Goal: Transaction & Acquisition: Purchase product/service

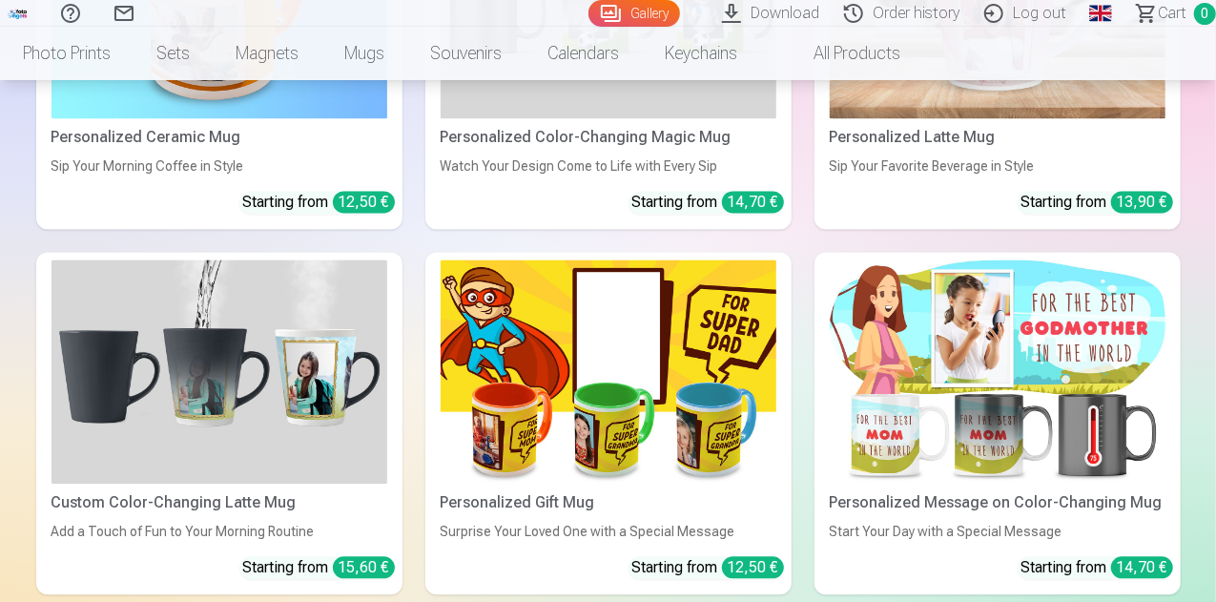
scroll to position [9270, 0]
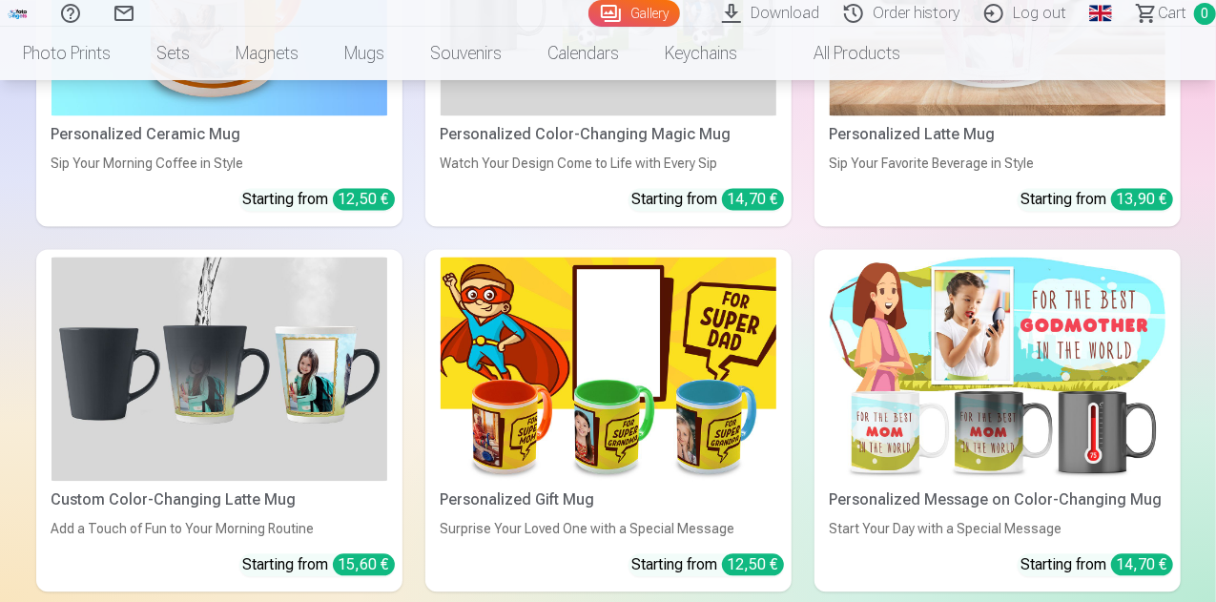
click at [830, 257] on img at bounding box center [998, 369] width 336 height 224
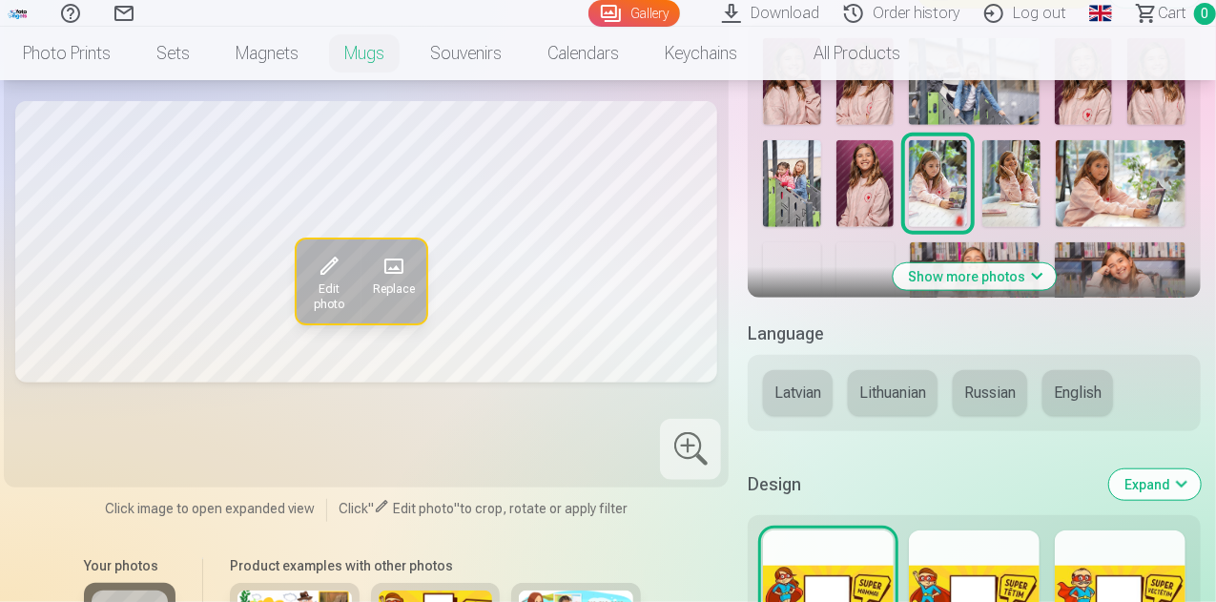
scroll to position [874, 0]
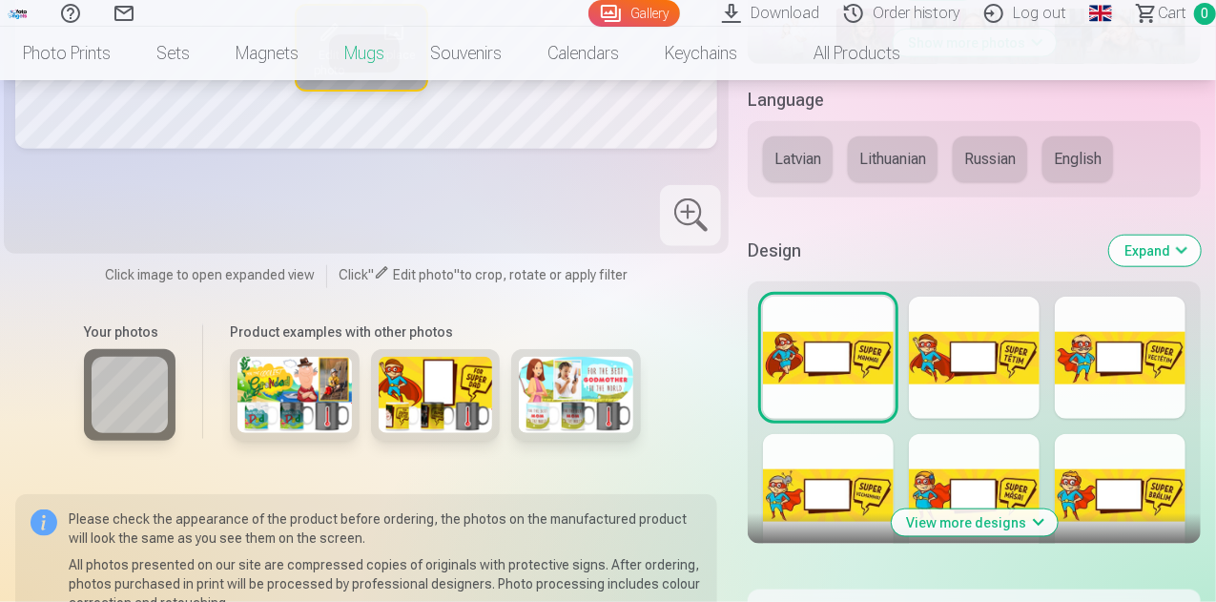
click at [567, 365] on img at bounding box center [576, 395] width 114 height 76
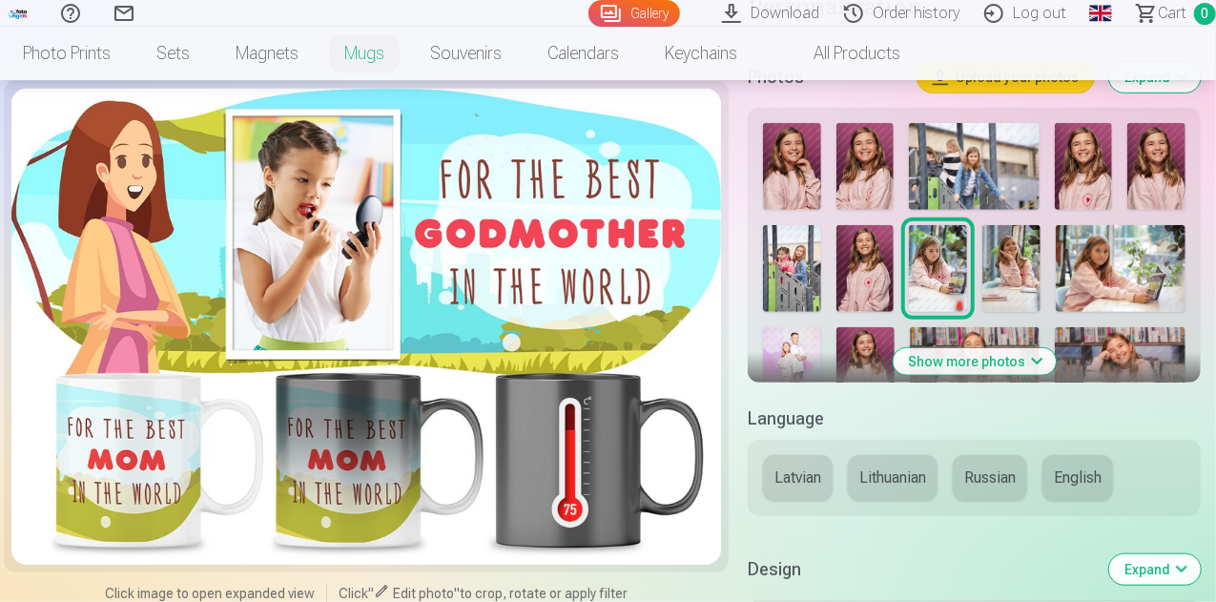
scroll to position [549, 0]
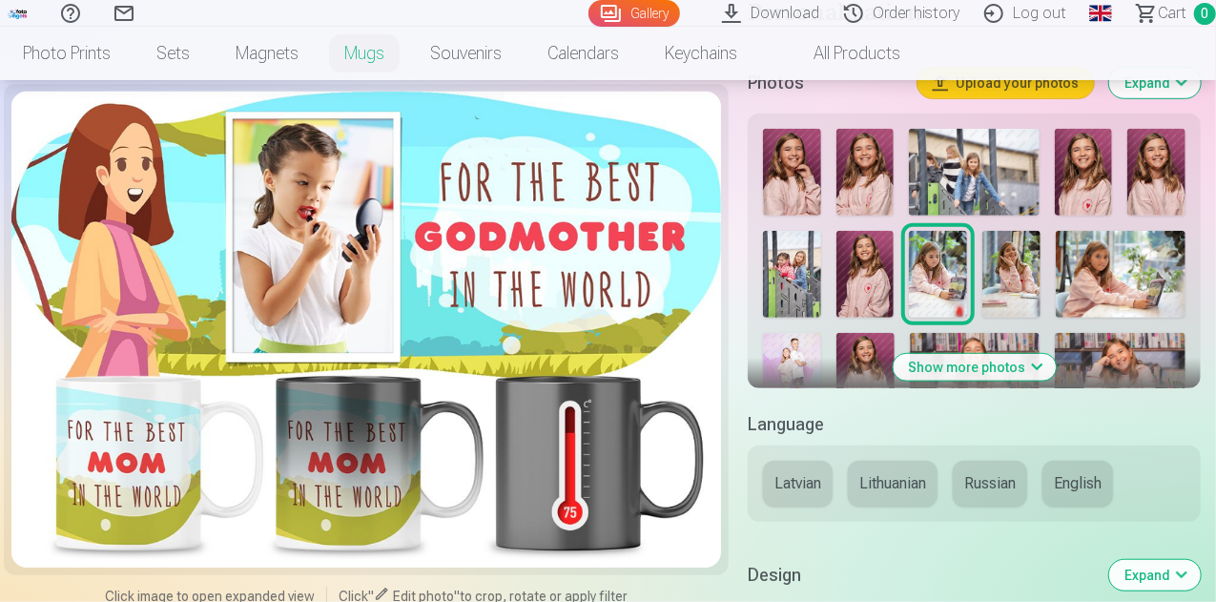
click at [1017, 354] on button "Show more photos" at bounding box center [974, 367] width 163 height 27
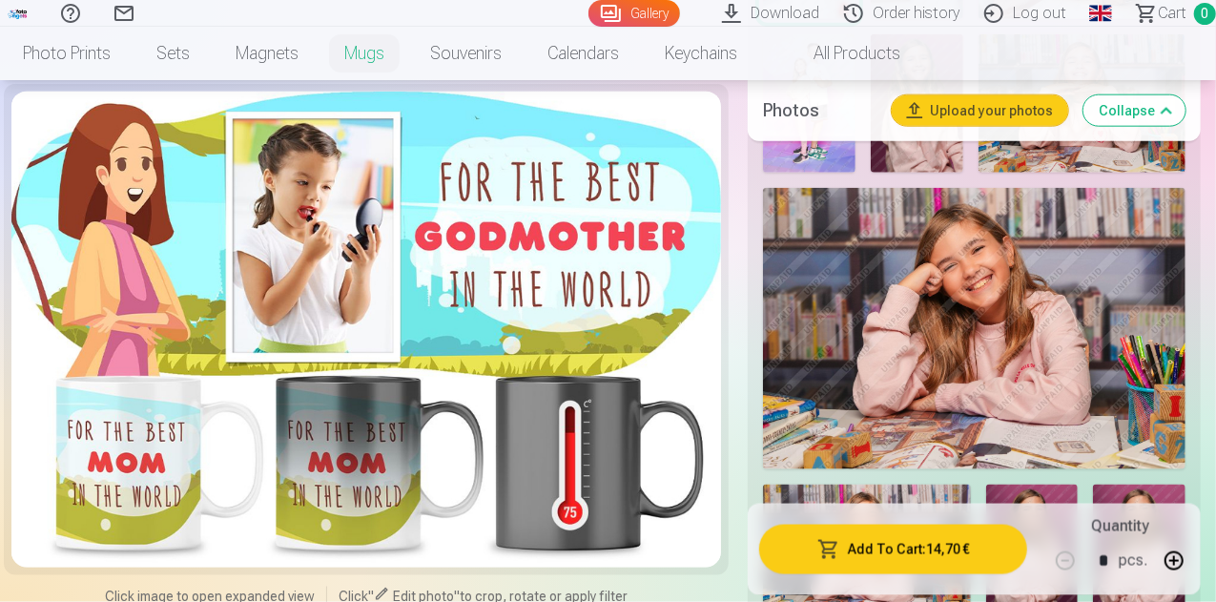
scroll to position [1117, 0]
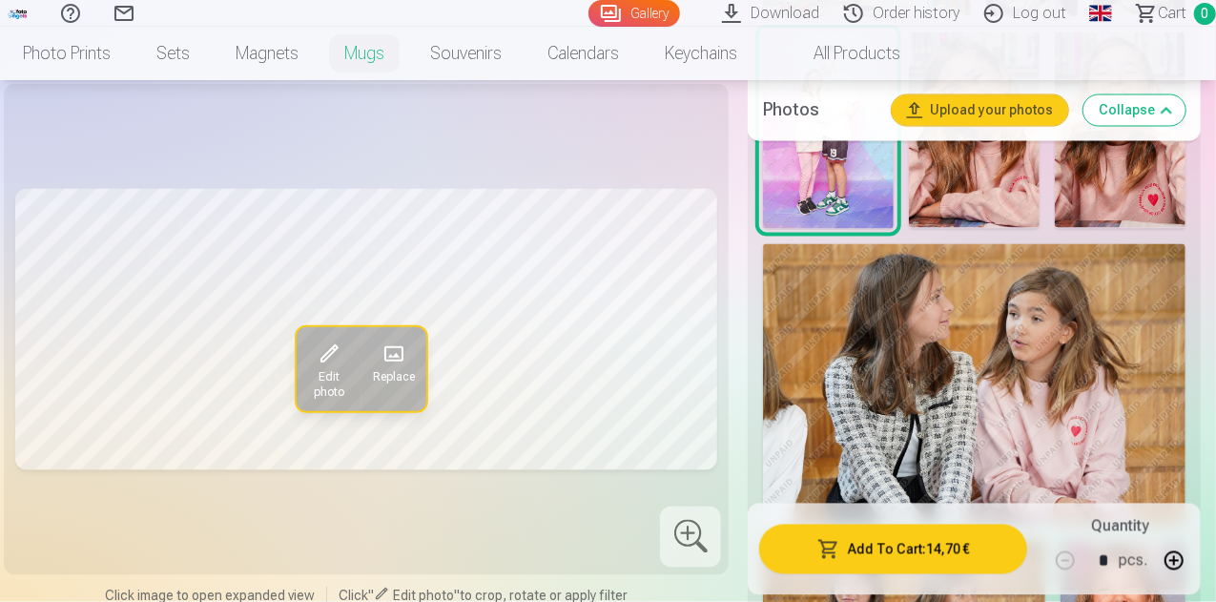
scroll to position [1714, 0]
click at [735, 539] on div "Edit photo Replace Click image to open expanded view Click " Edit photo " to cr…" at bounding box center [608, 11] width 1186 height 3101
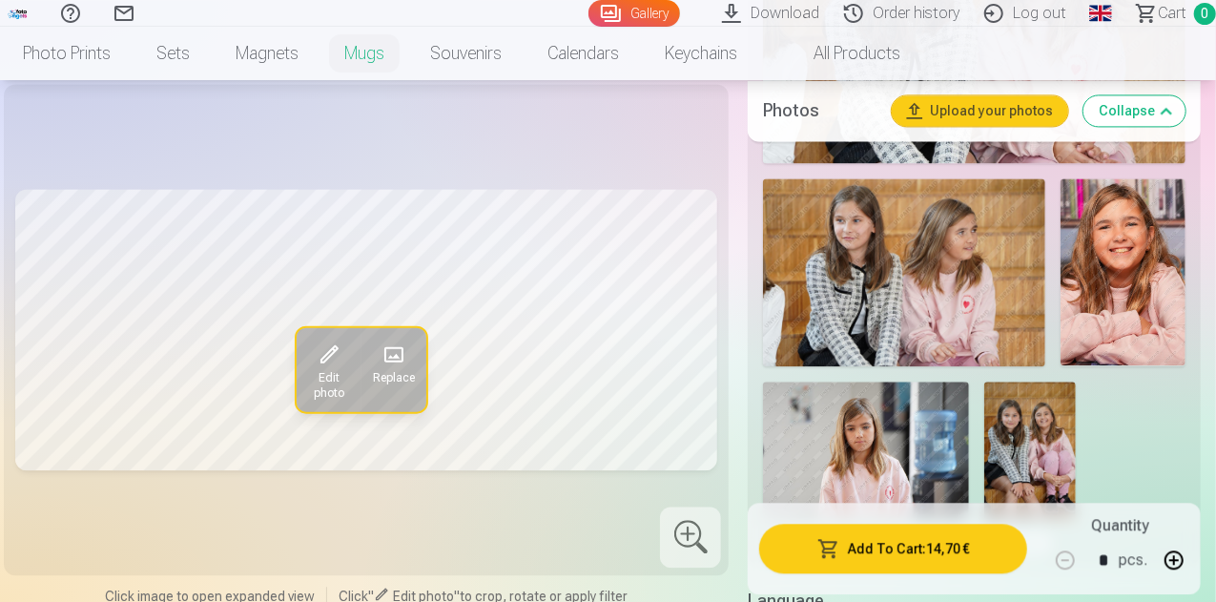
scroll to position [2077, 0]
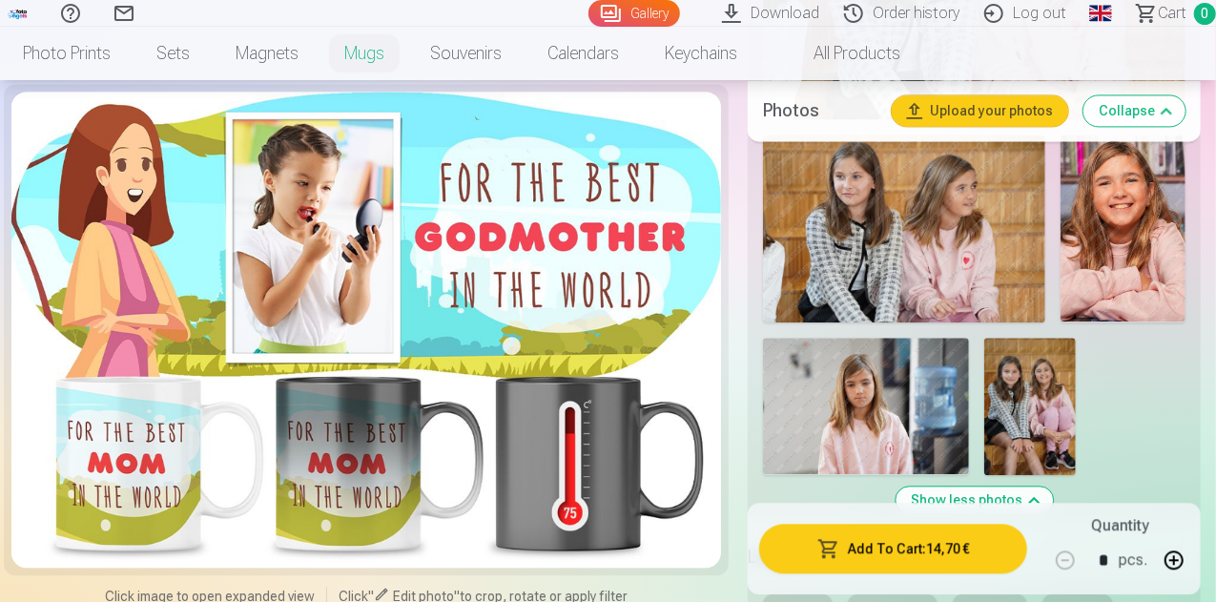
scroll to position [2125, 0]
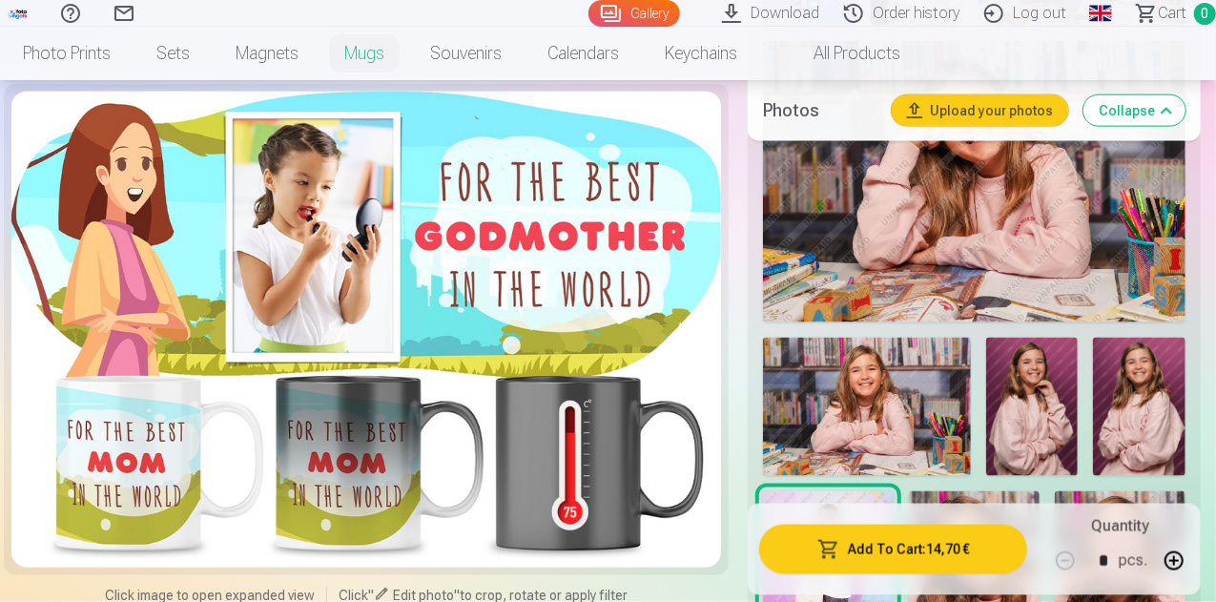
scroll to position [1244, 0]
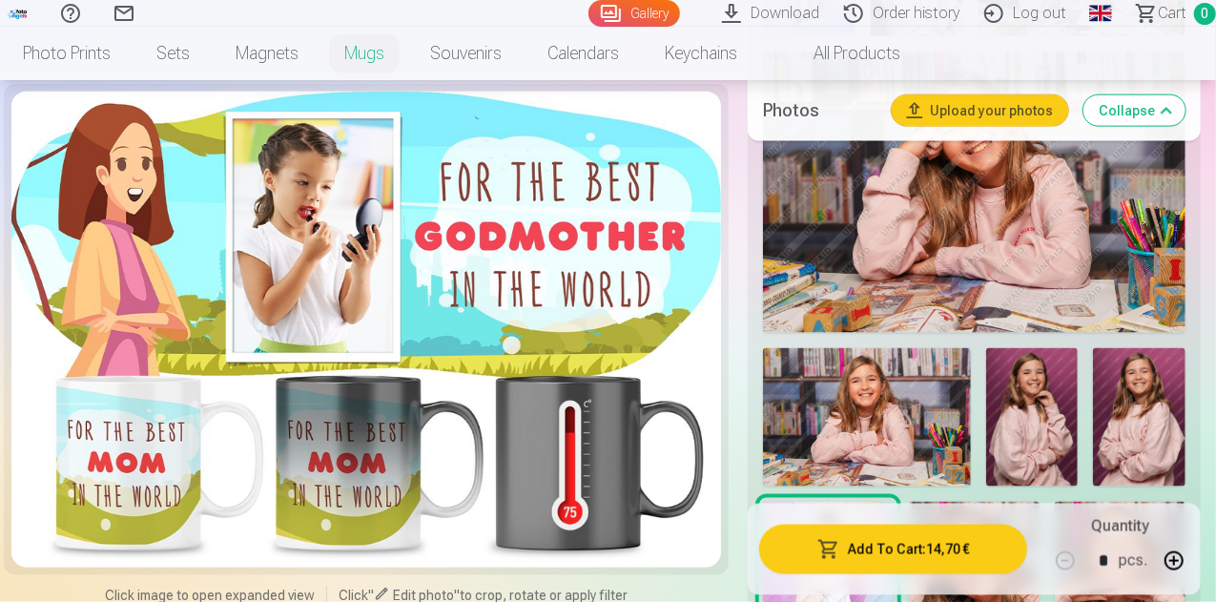
click at [894, 502] on img at bounding box center [828, 600] width 131 height 197
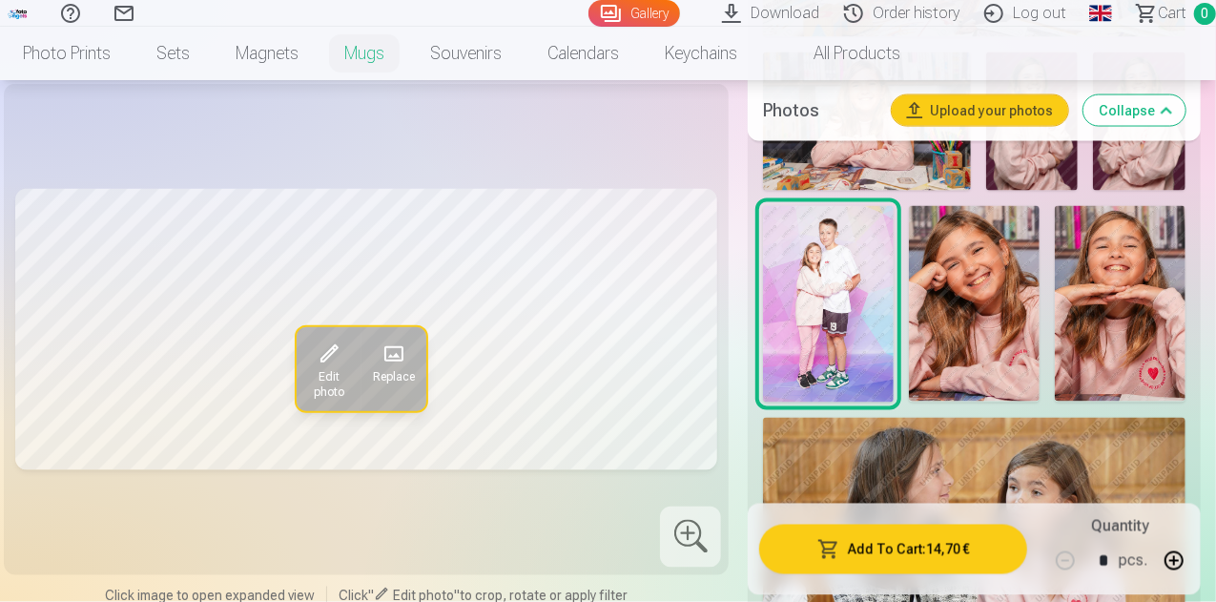
scroll to position [1551, 0]
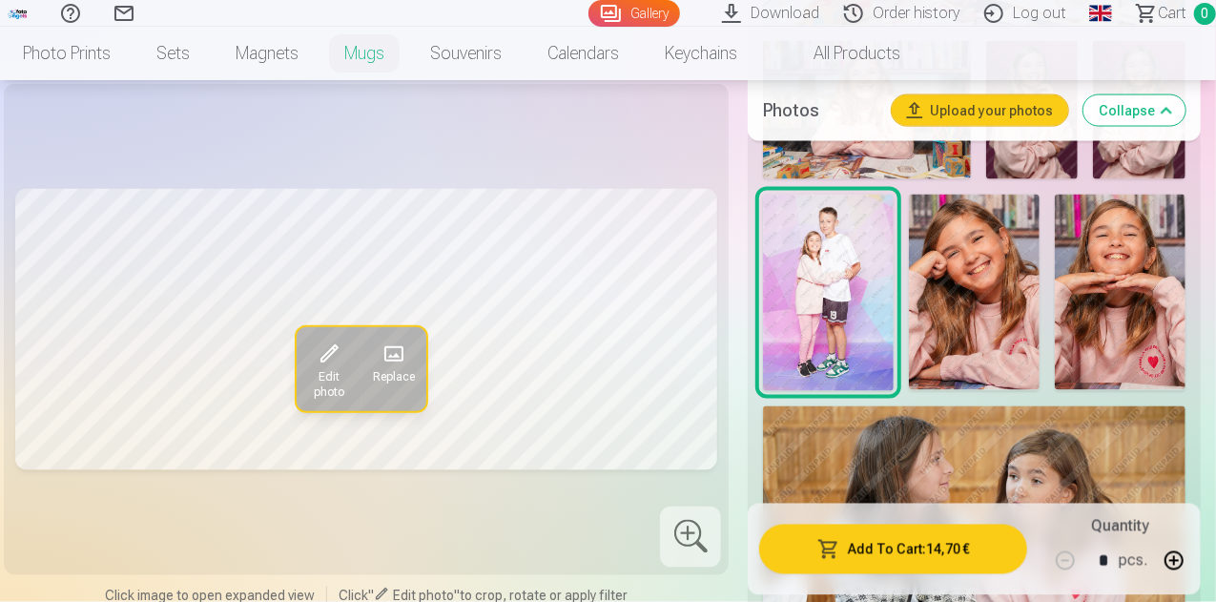
click at [738, 523] on div "Edit photo Replace Click image to open expanded view Click " Edit photo " to cr…" at bounding box center [608, 174] width 1186 height 3101
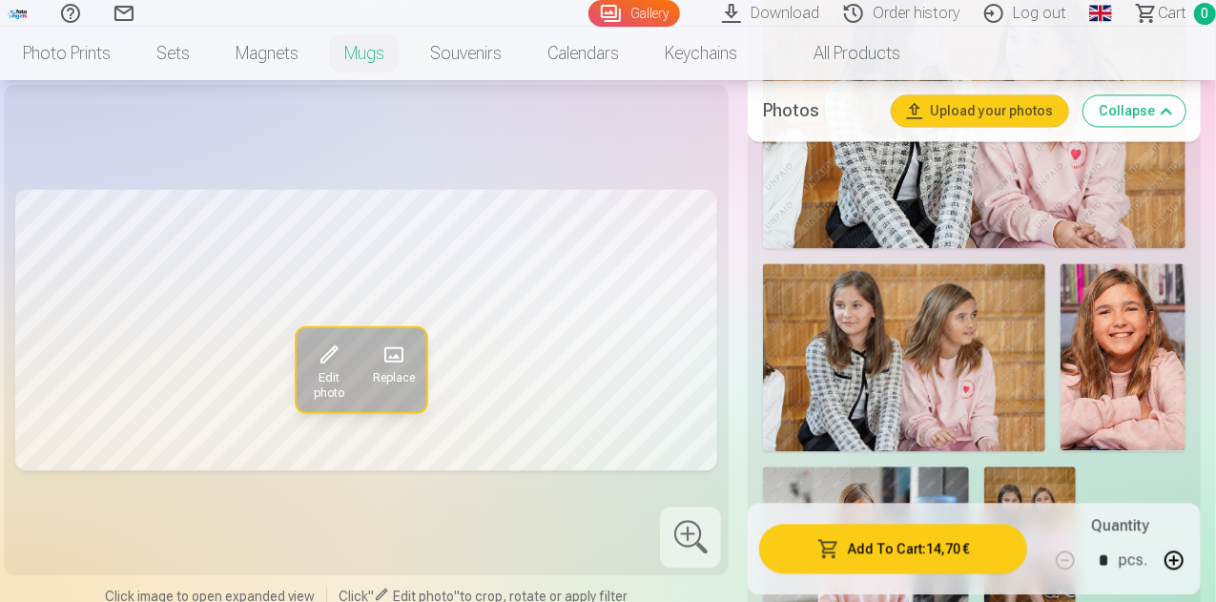
scroll to position [1992, 0]
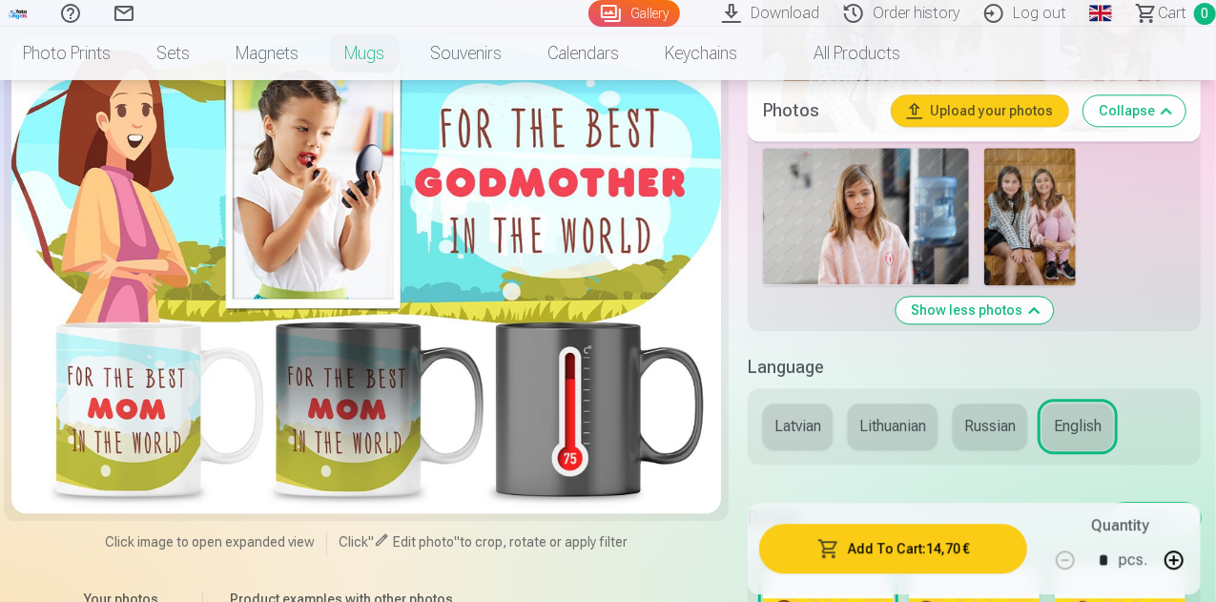
scroll to position [2310, 0]
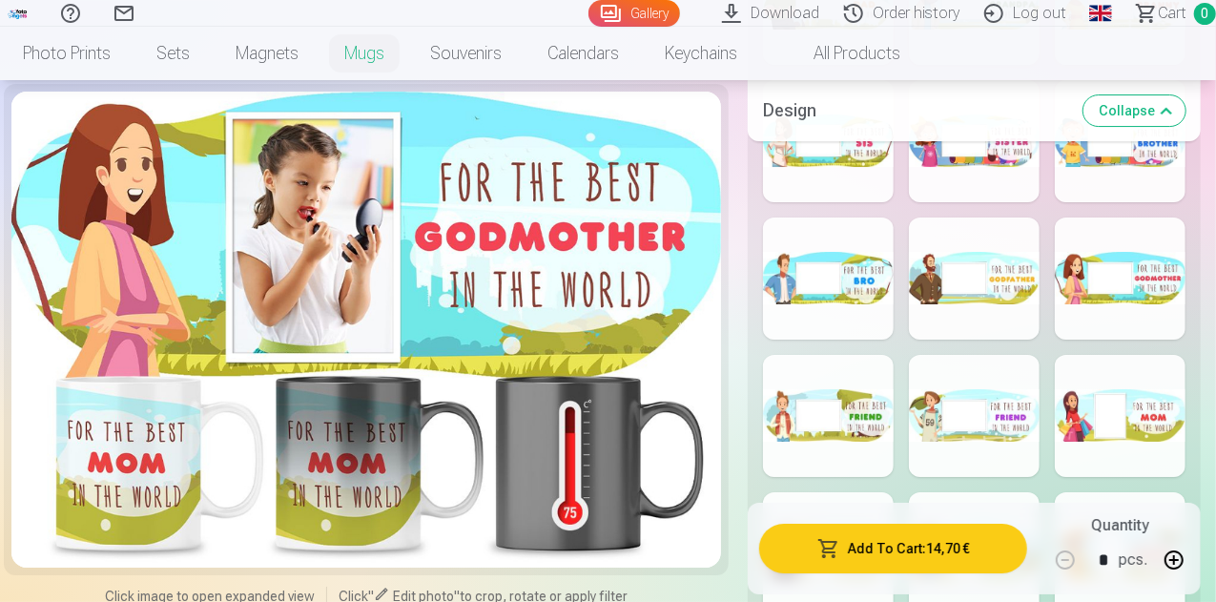
scroll to position [3343, 0]
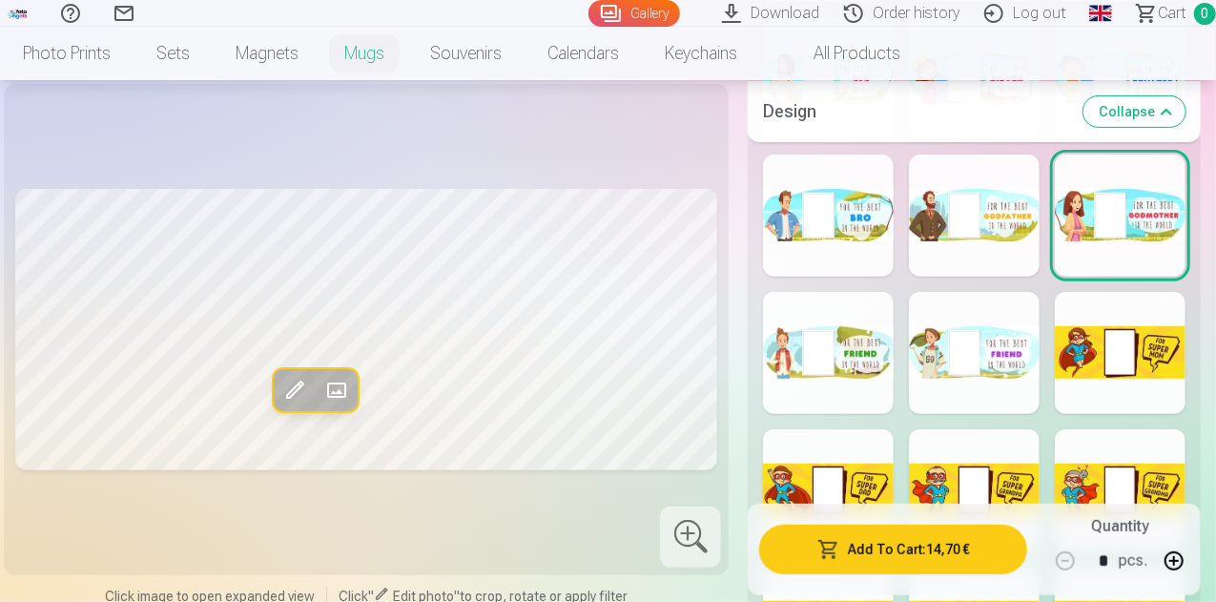
scroll to position [3949, 0]
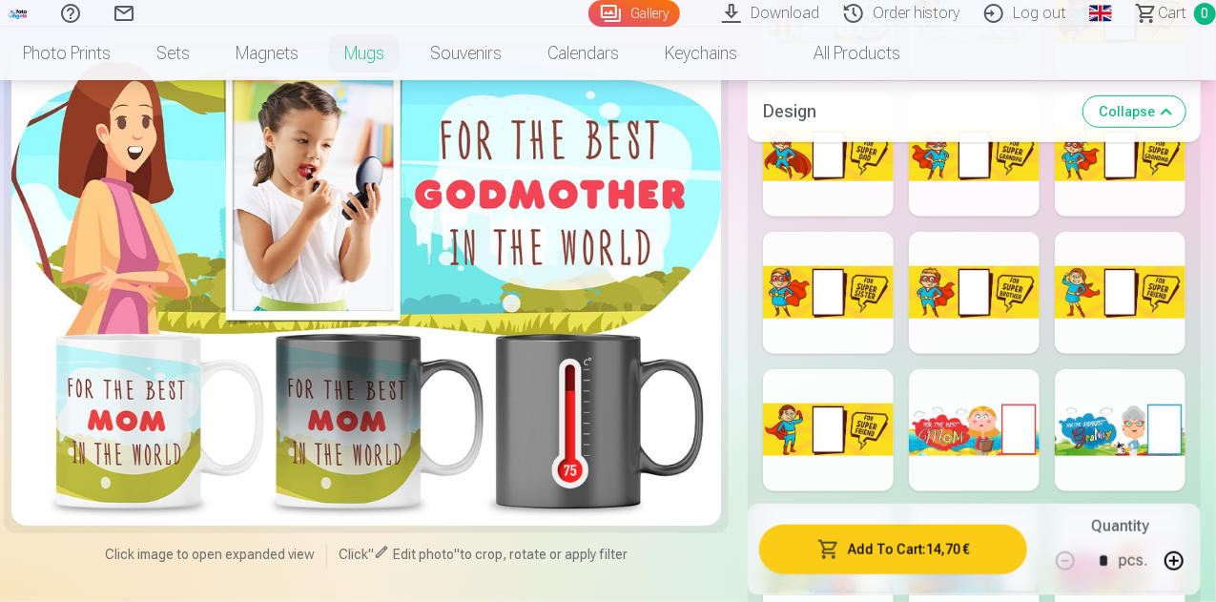
scroll to position [4291, 0]
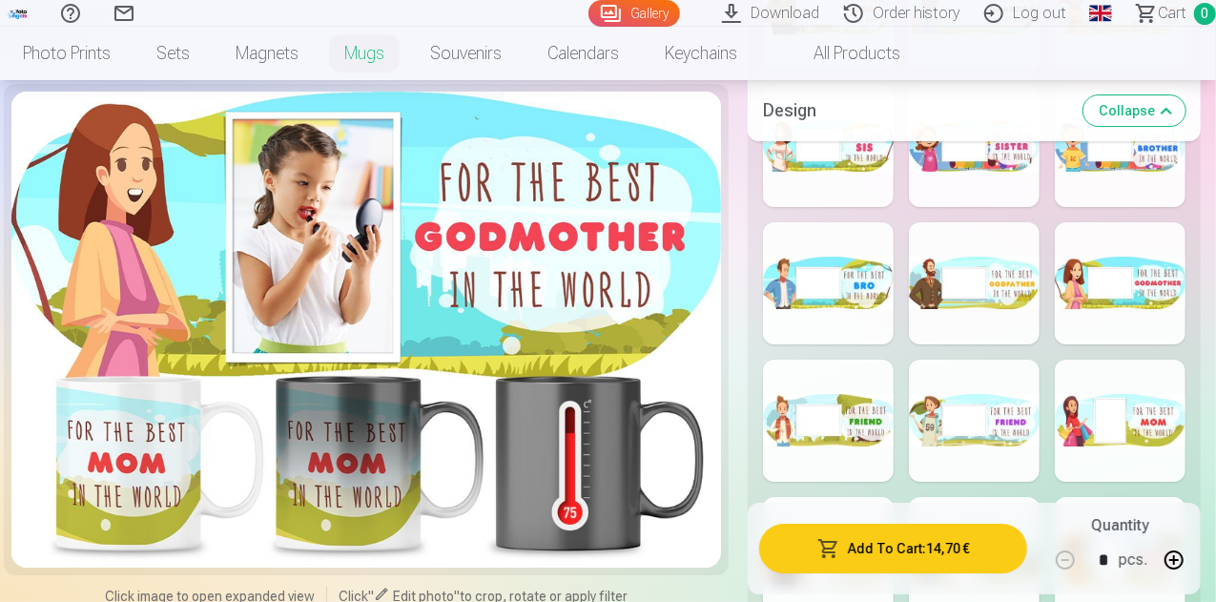
scroll to position [3343, 0]
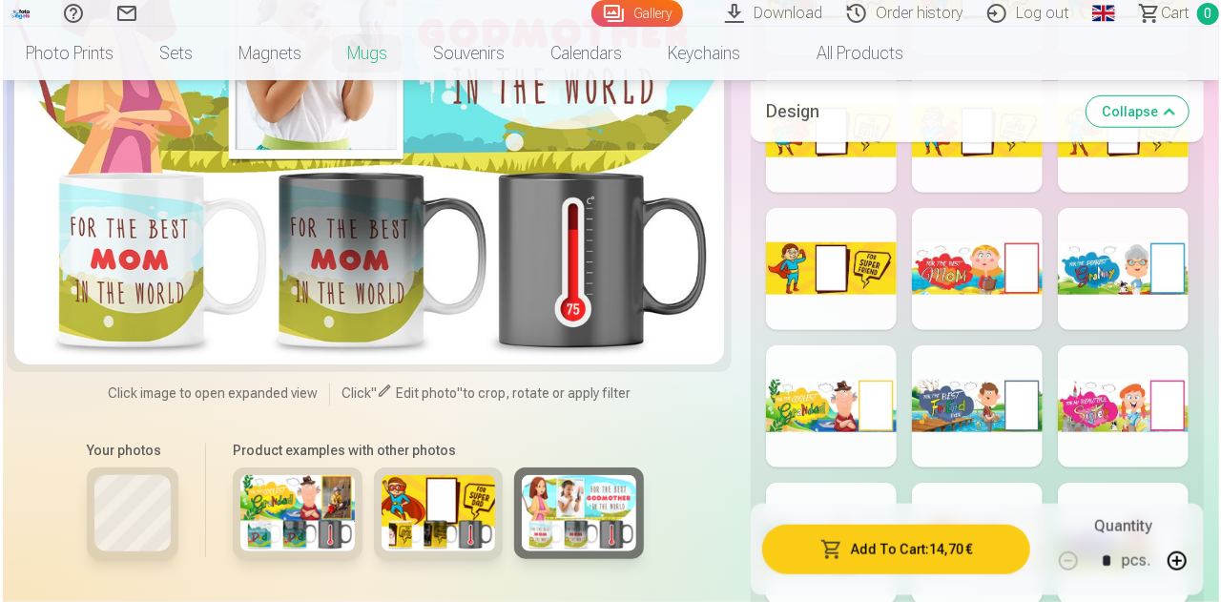
scroll to position [4453, 0]
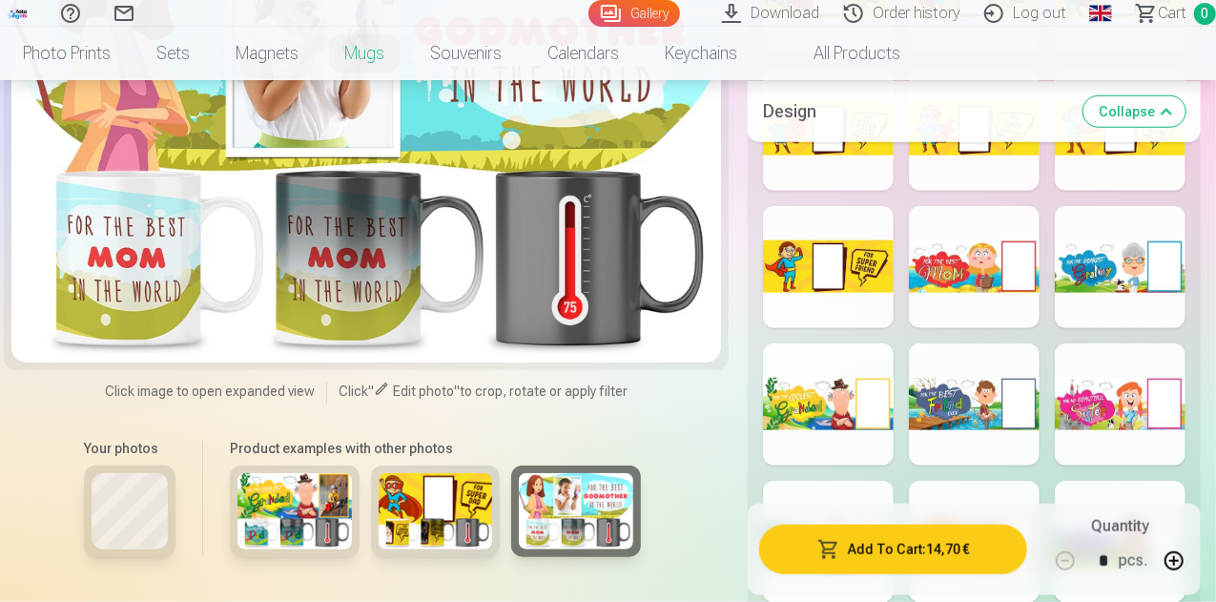
click at [937, 524] on button "Add To Cart : 14,70 €" at bounding box center [893, 549] width 268 height 50
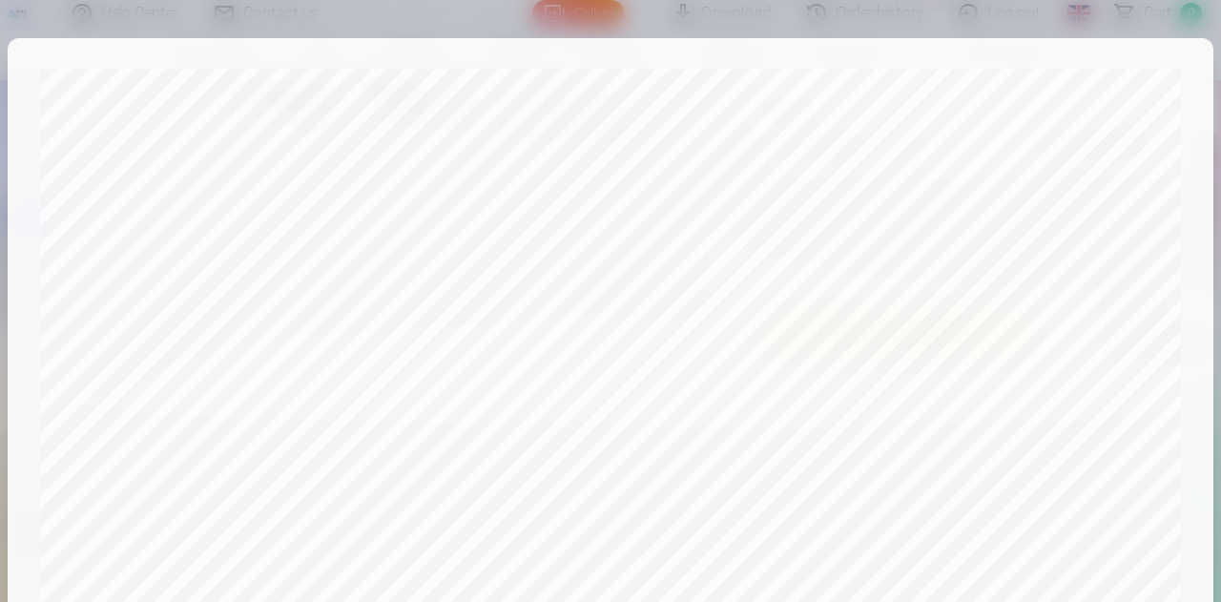
scroll to position [756, 0]
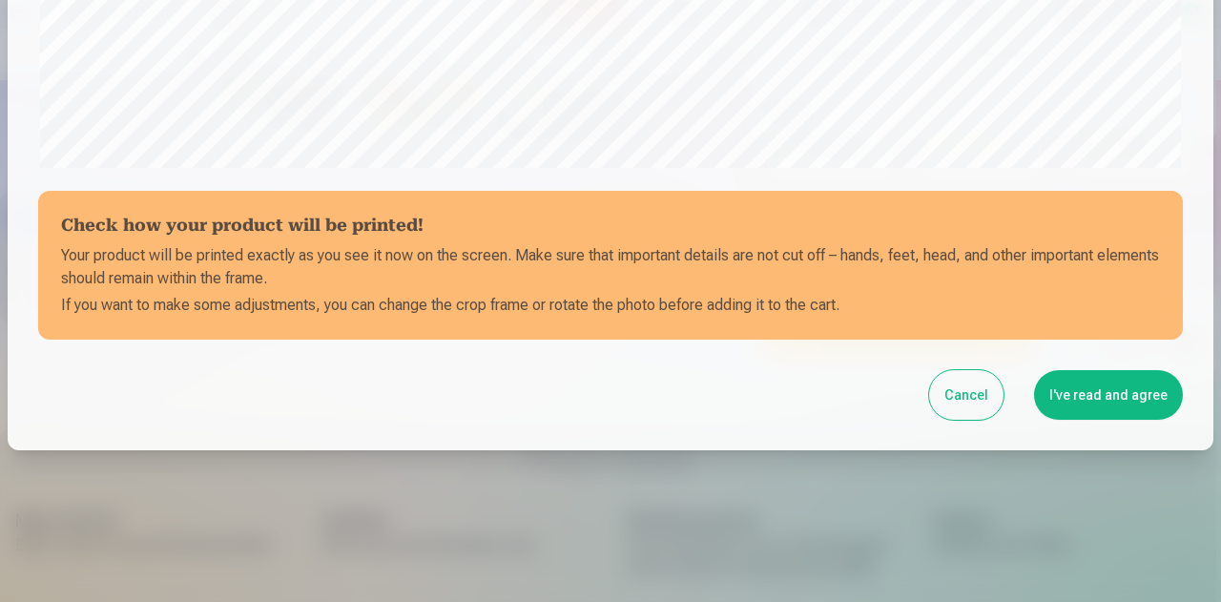
click at [1094, 400] on button "I've read and agree" at bounding box center [1108, 395] width 149 height 50
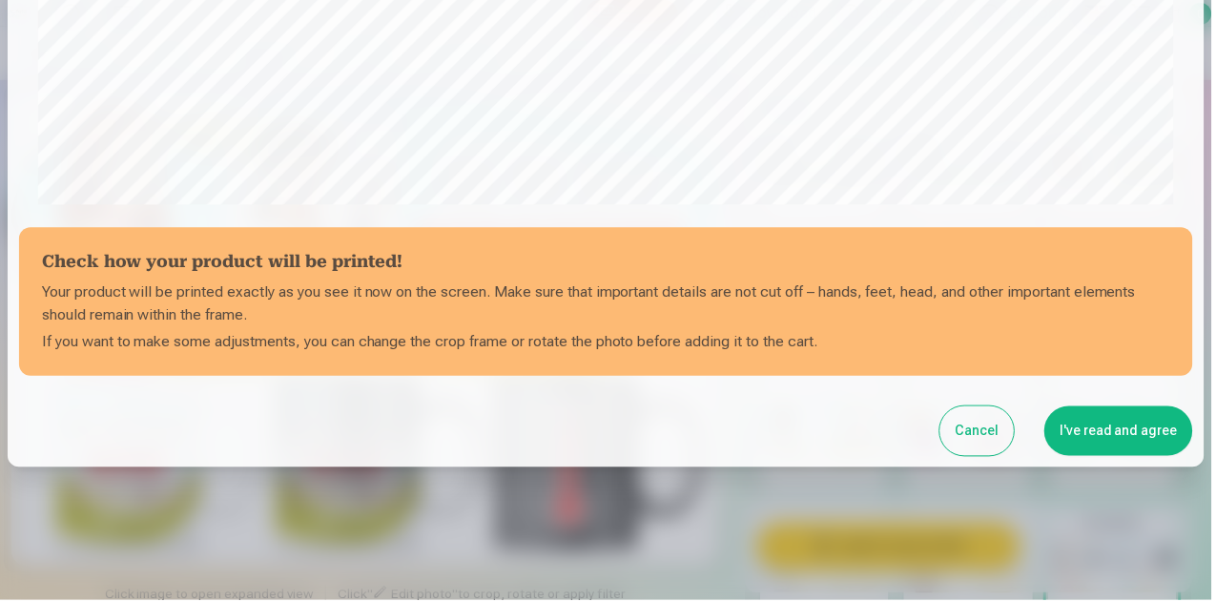
scroll to position [754, 0]
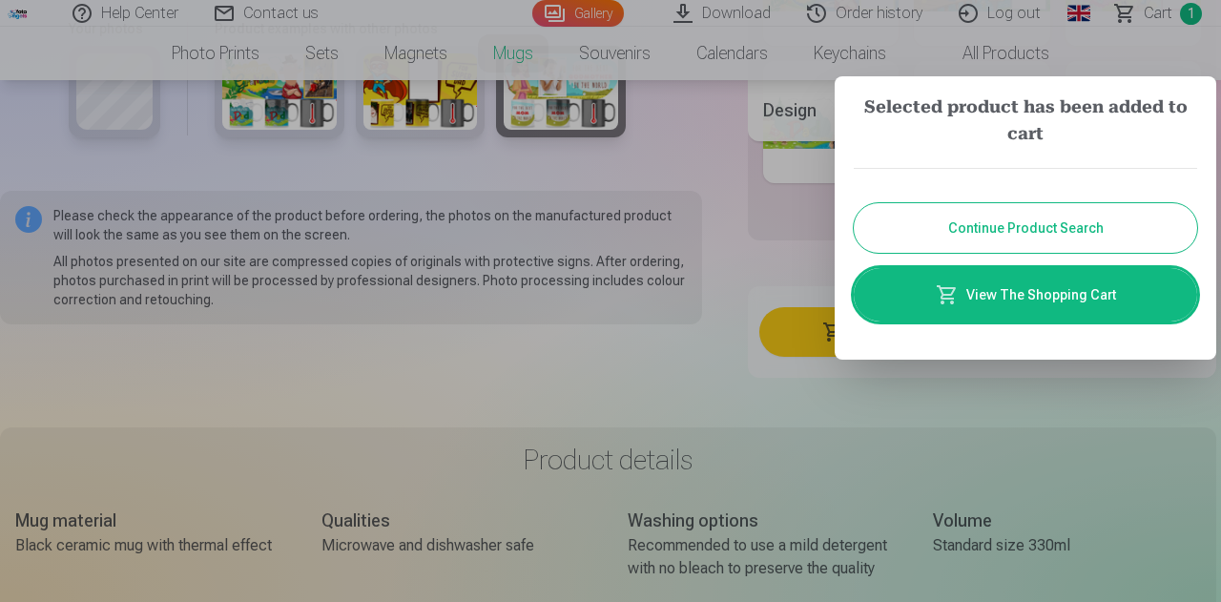
click at [1065, 239] on button "Continue Product Search" at bounding box center [1025, 228] width 343 height 50
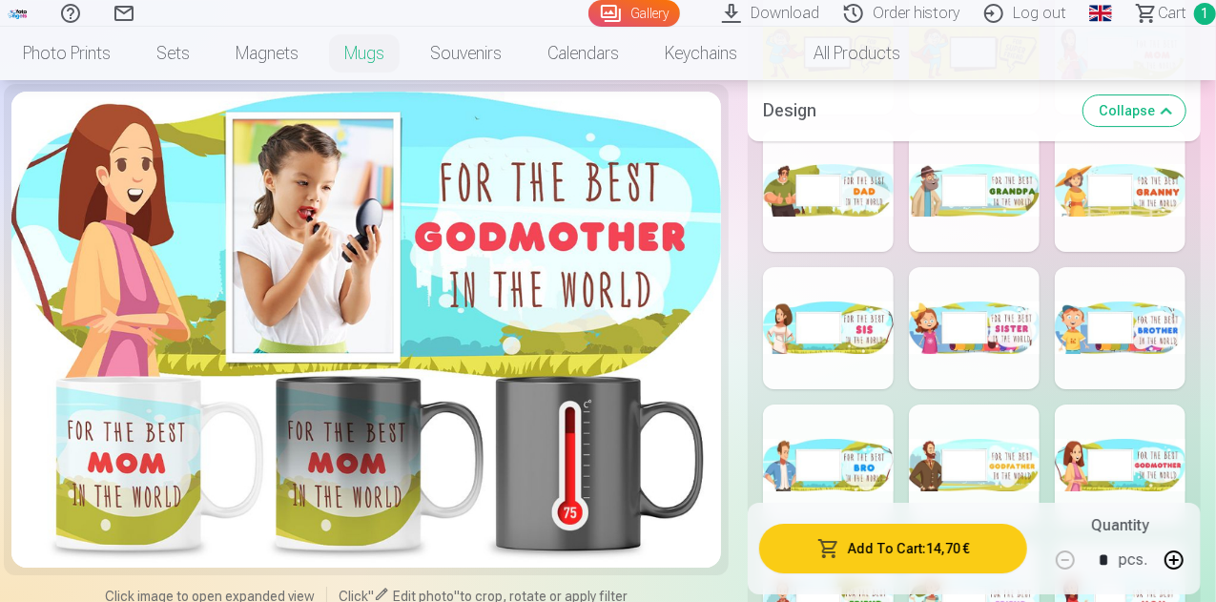
scroll to position [3155, 0]
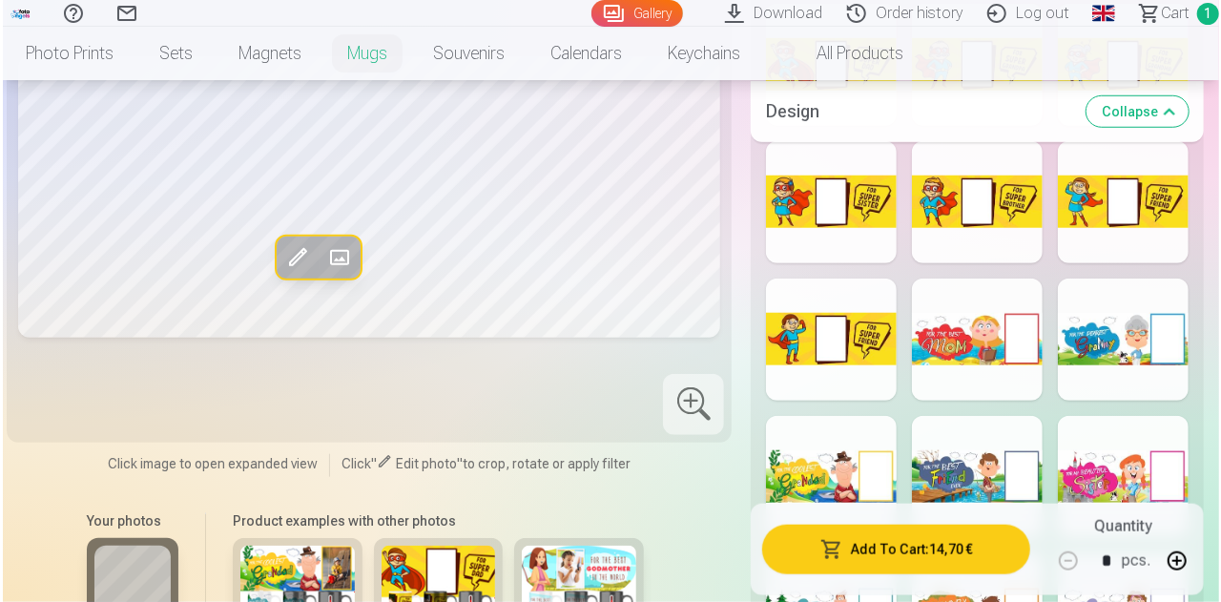
scroll to position [4400, 0]
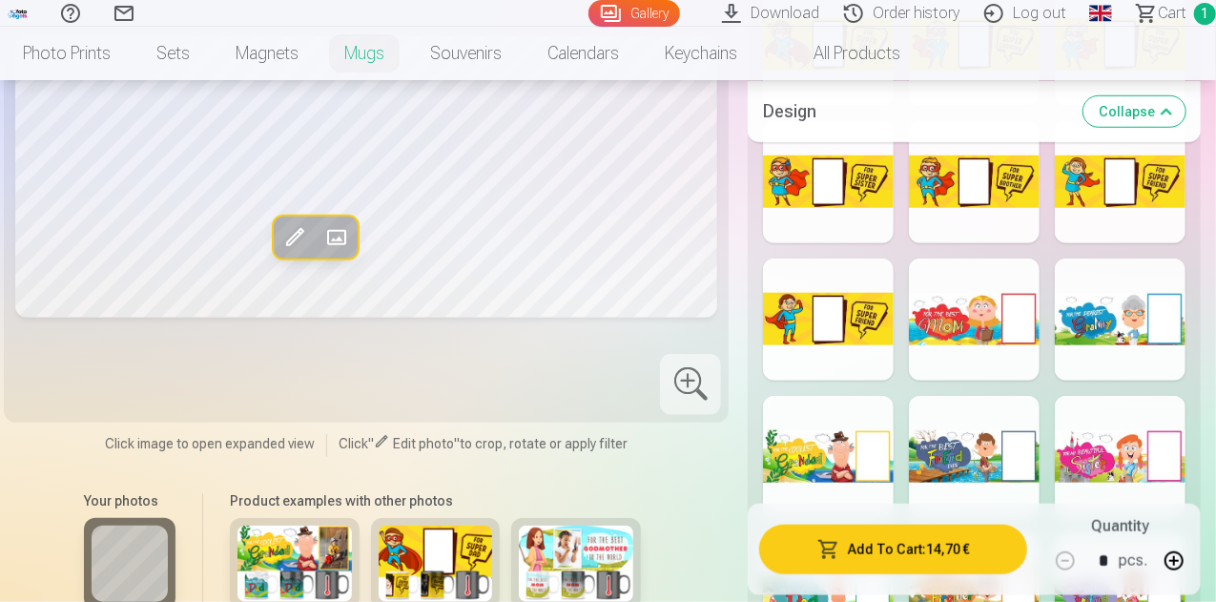
click at [938, 524] on button "Add To Cart : 14,70 €" at bounding box center [893, 549] width 268 height 50
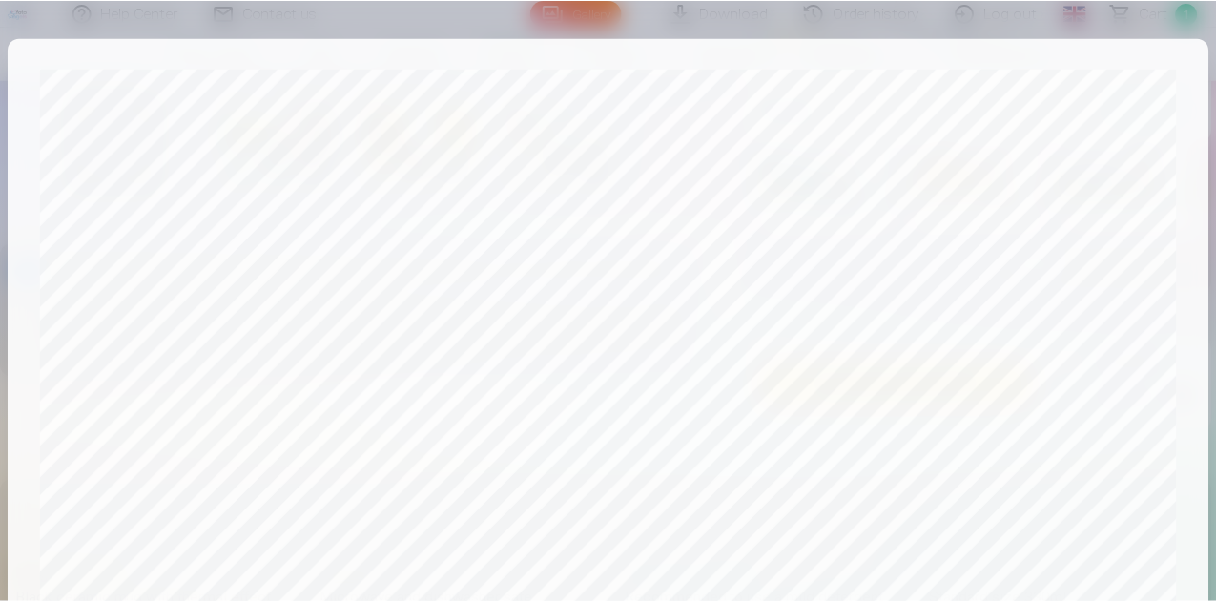
scroll to position [756, 0]
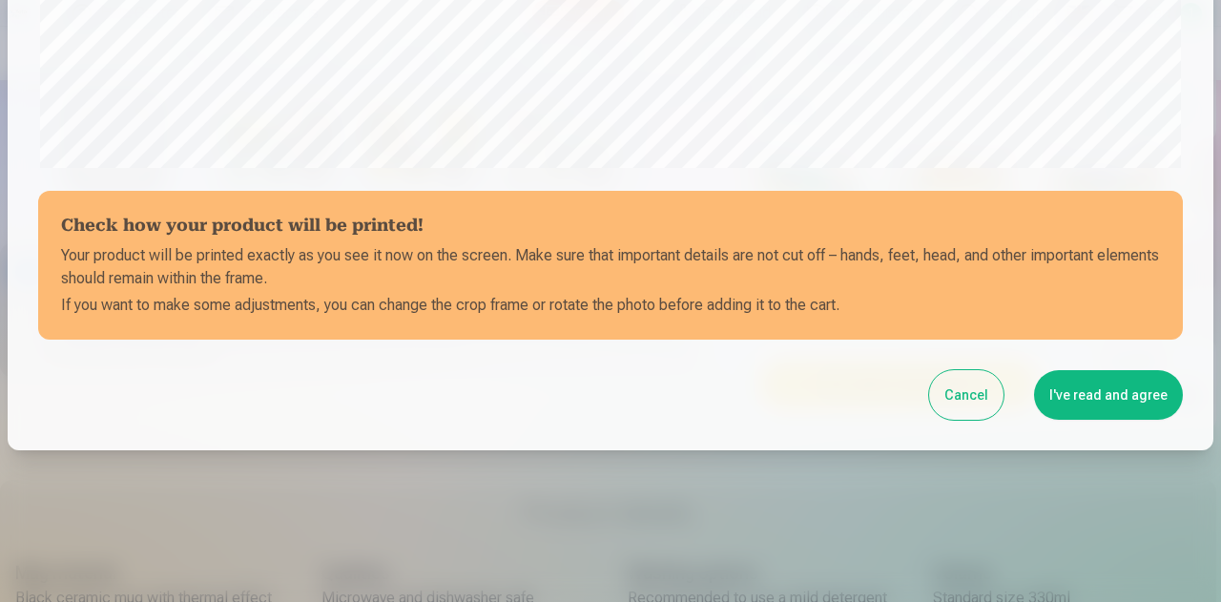
click at [1089, 379] on button "I've read and agree" at bounding box center [1108, 395] width 149 height 50
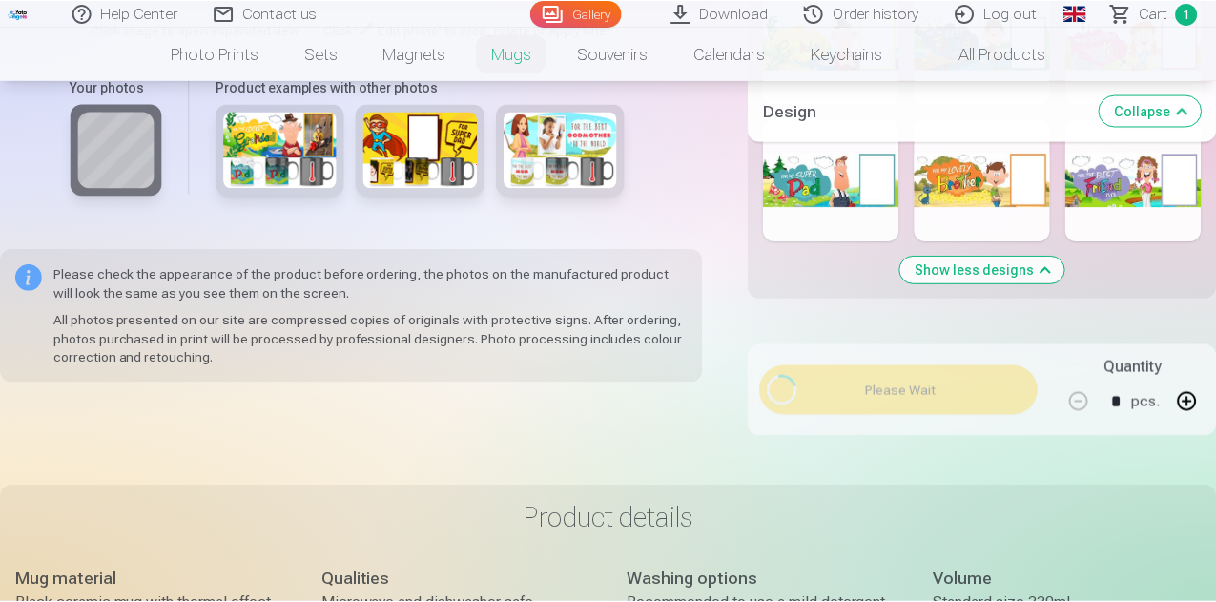
scroll to position [754, 0]
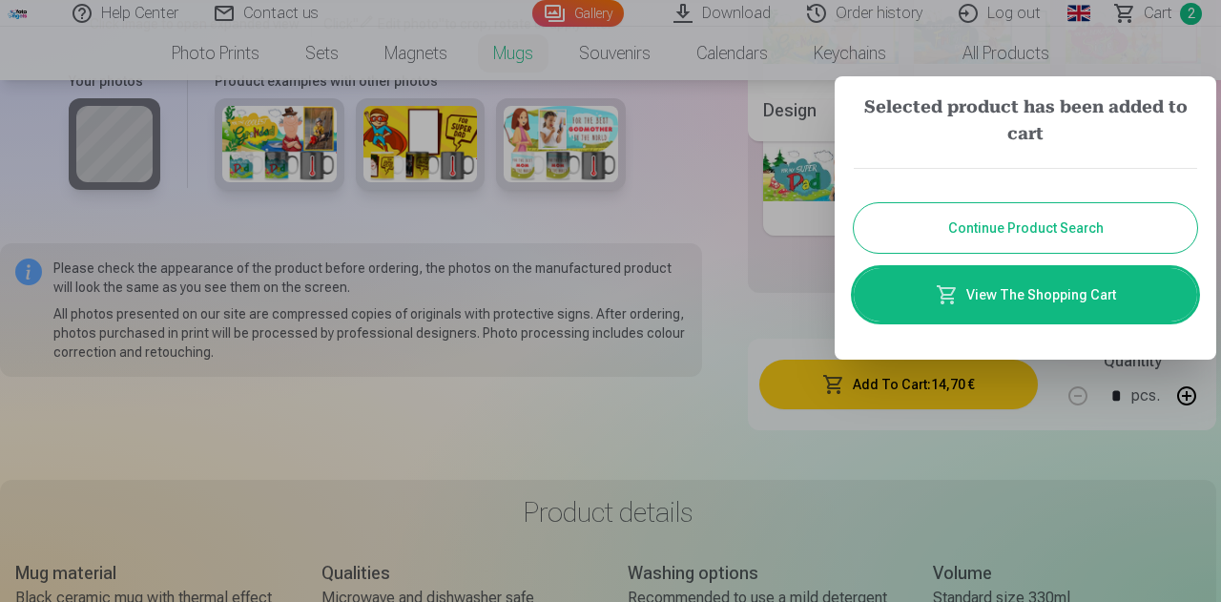
click at [1057, 220] on button "Continue Product Search" at bounding box center [1025, 228] width 343 height 50
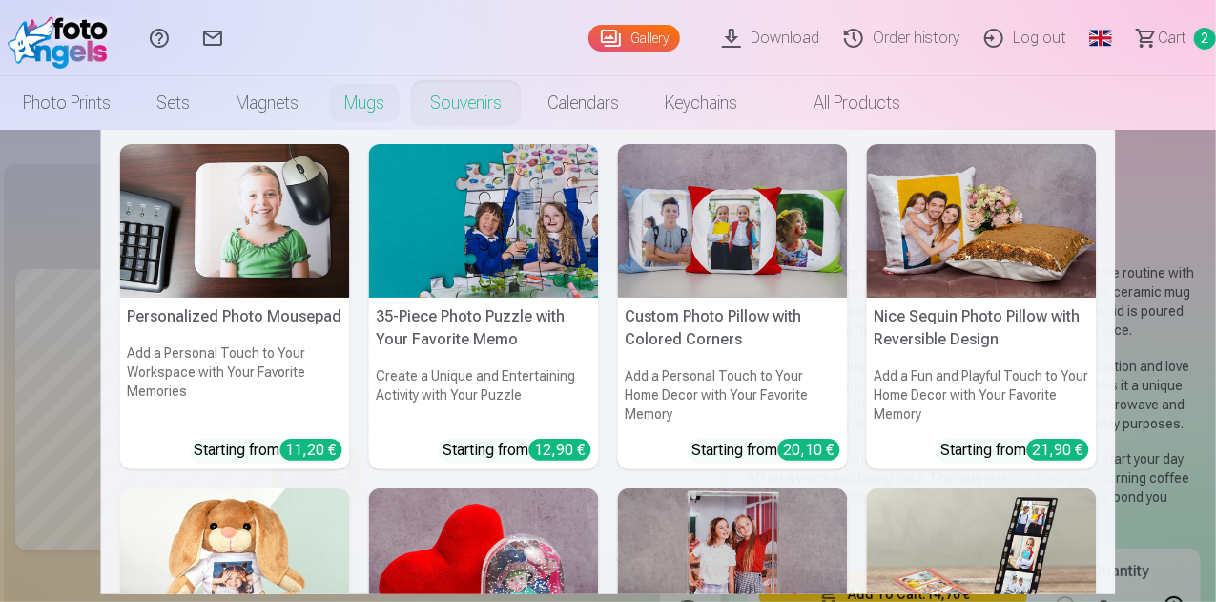
scroll to position [0, 0]
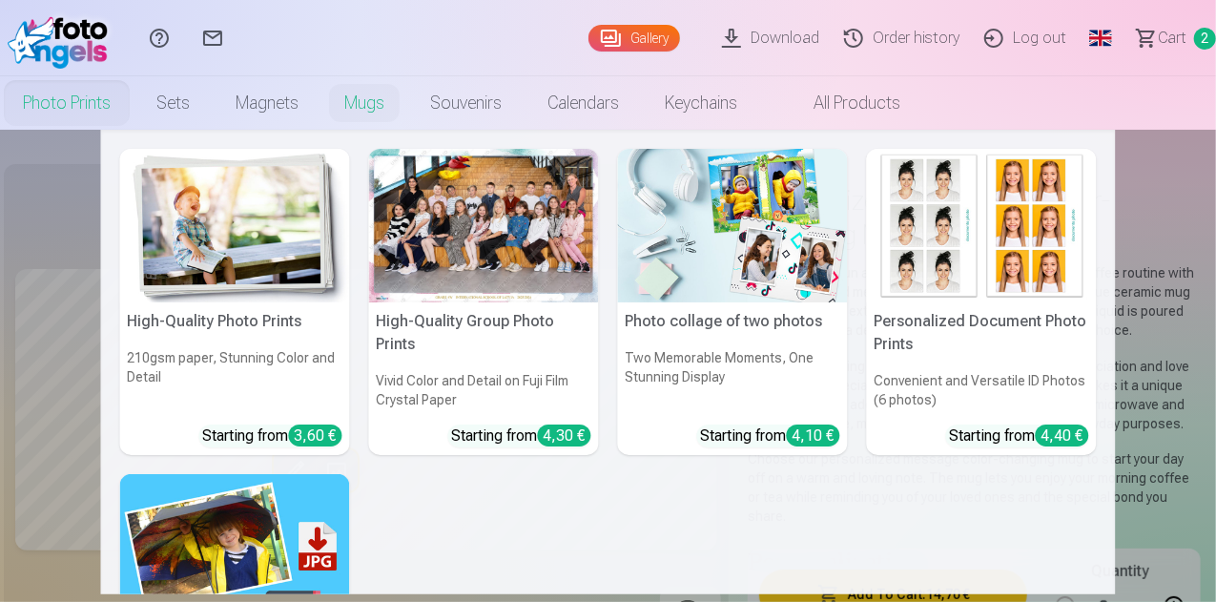
click at [134, 104] on link "Photo prints" at bounding box center [67, 102] width 134 height 53
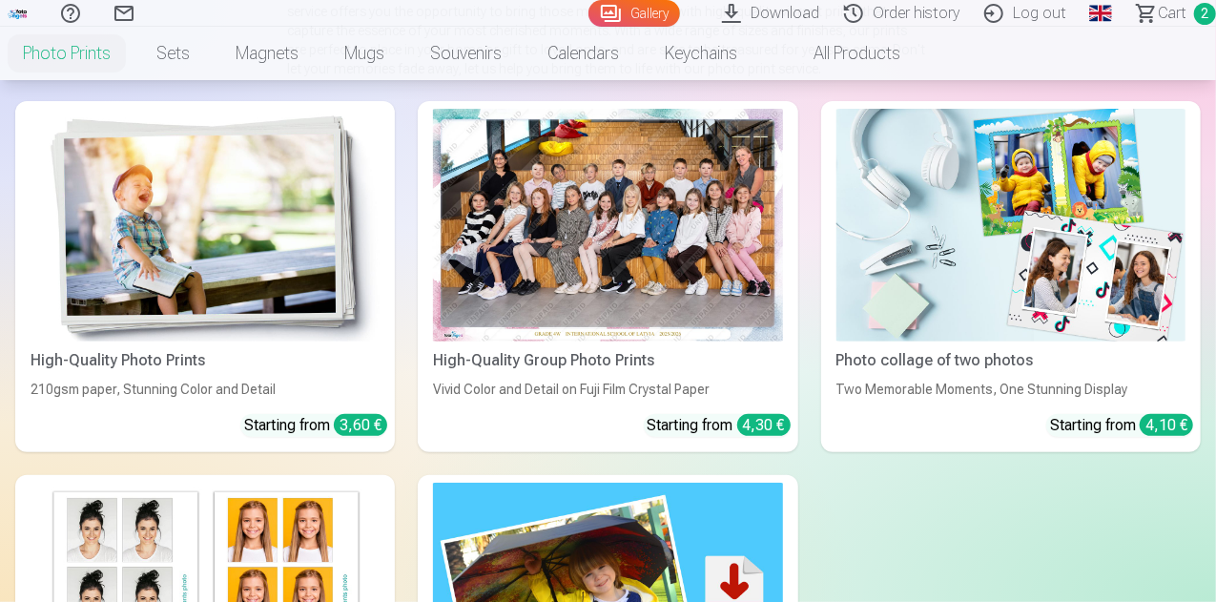
scroll to position [257, 0]
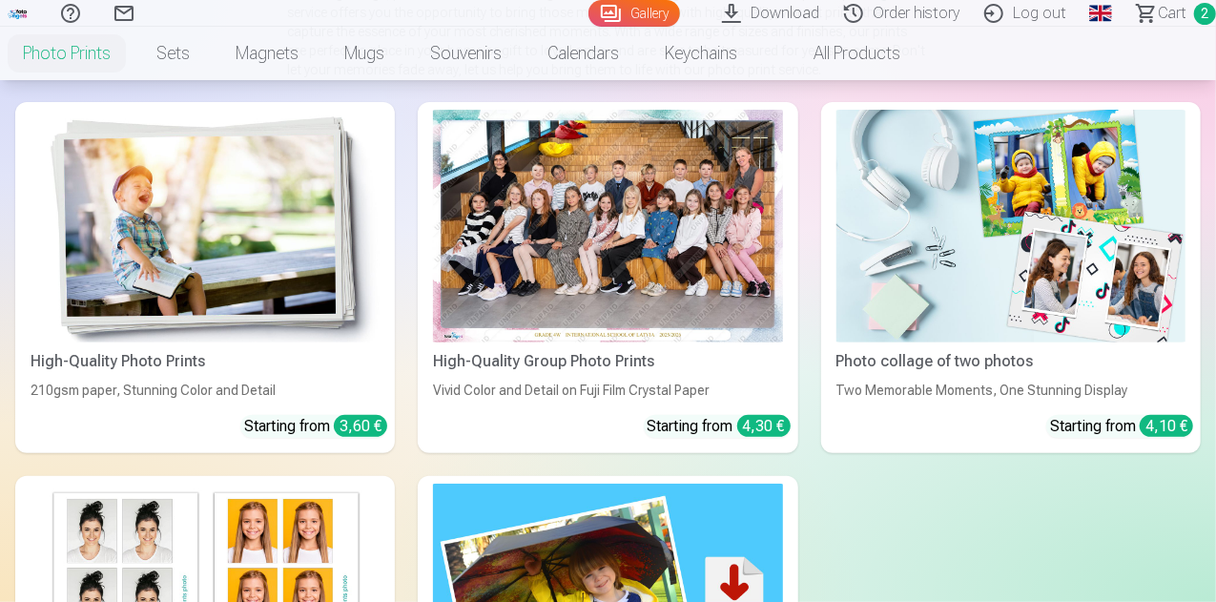
click at [148, 174] on img at bounding box center [205, 226] width 349 height 233
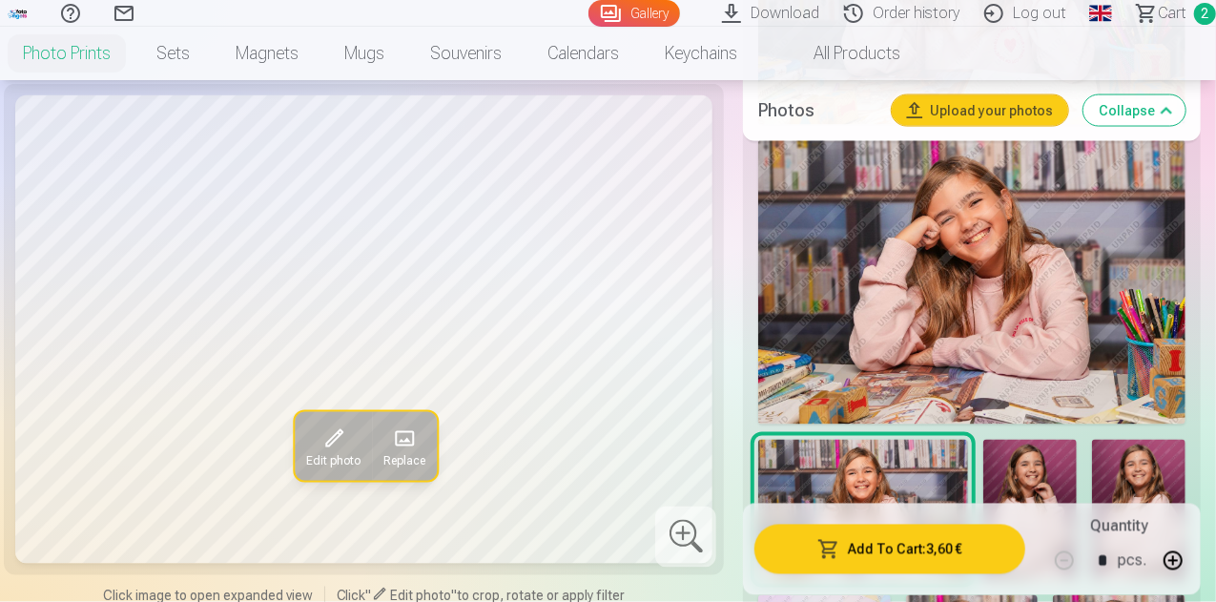
scroll to position [1552, 0]
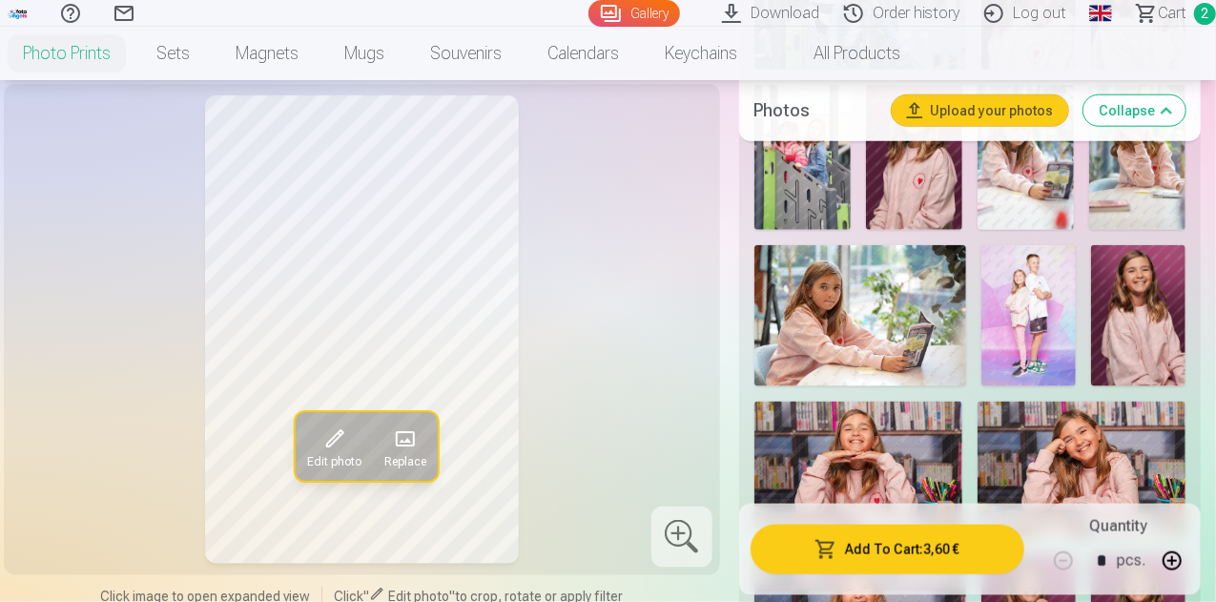
scroll to position [997, 0]
click at [1058, 315] on img at bounding box center [1029, 314] width 94 height 141
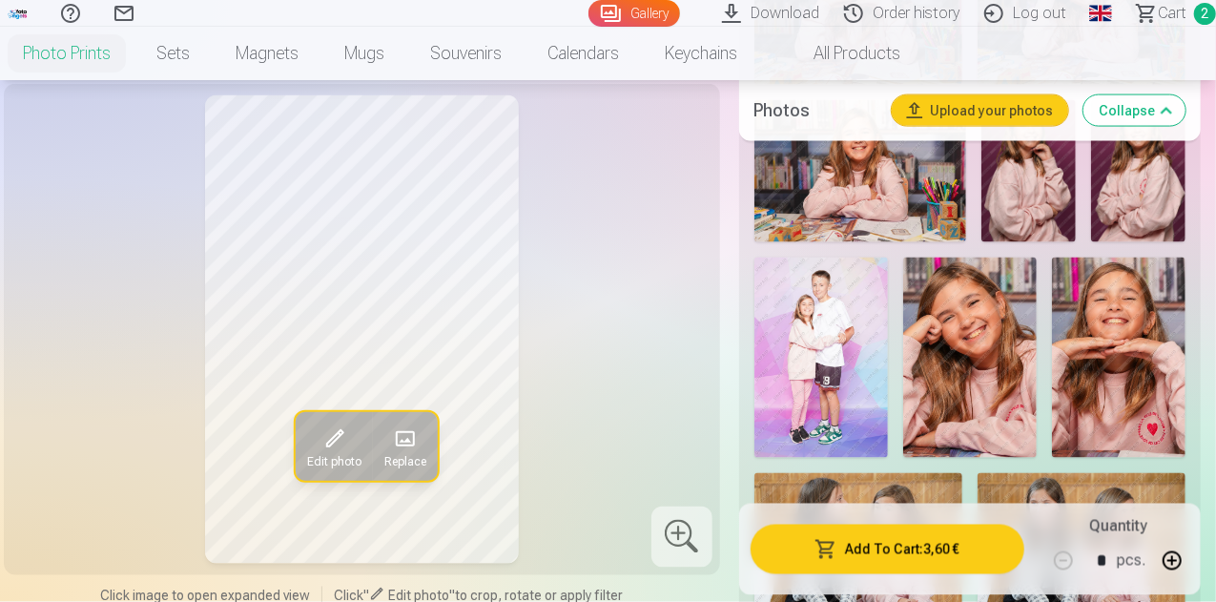
scroll to position [1453, 0]
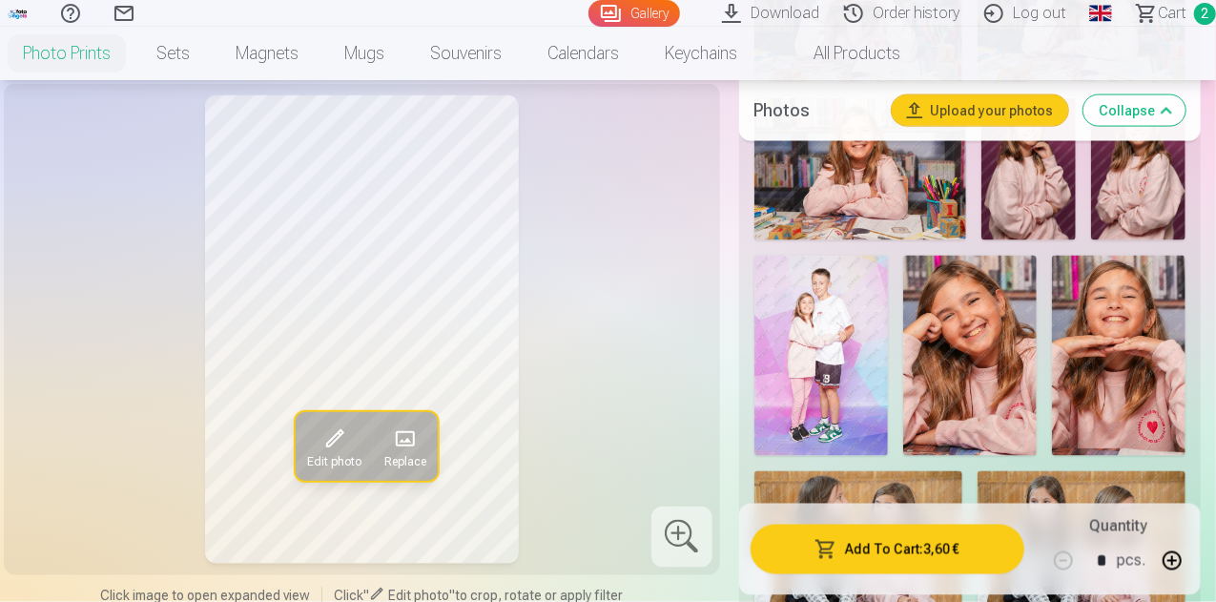
click at [862, 334] on img at bounding box center [822, 356] width 134 height 200
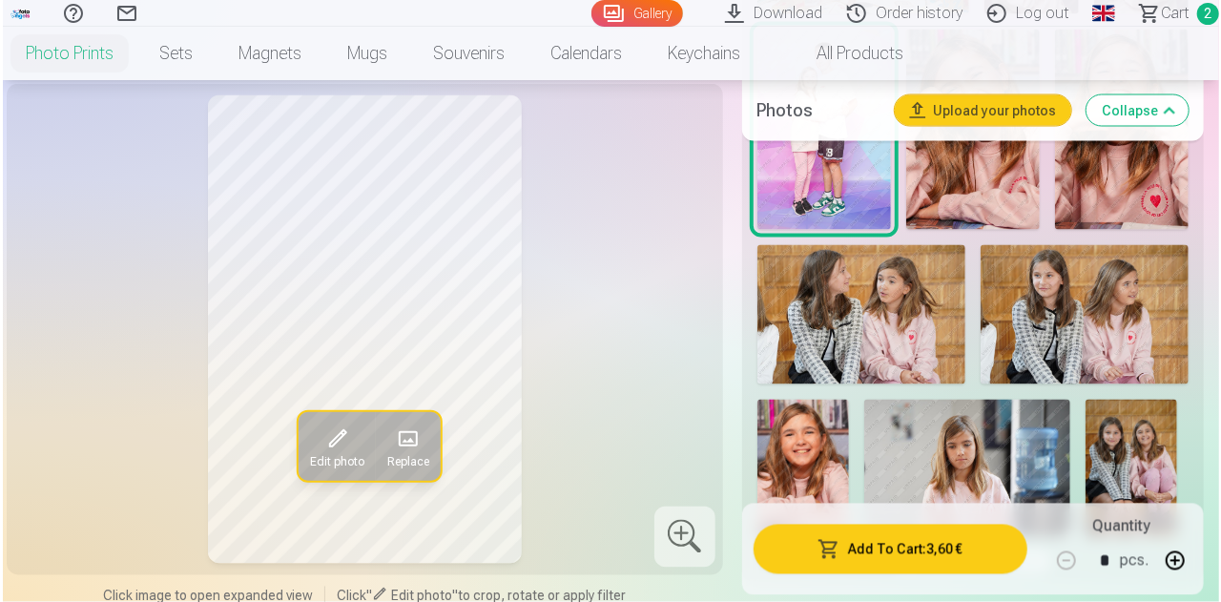
scroll to position [1680, 0]
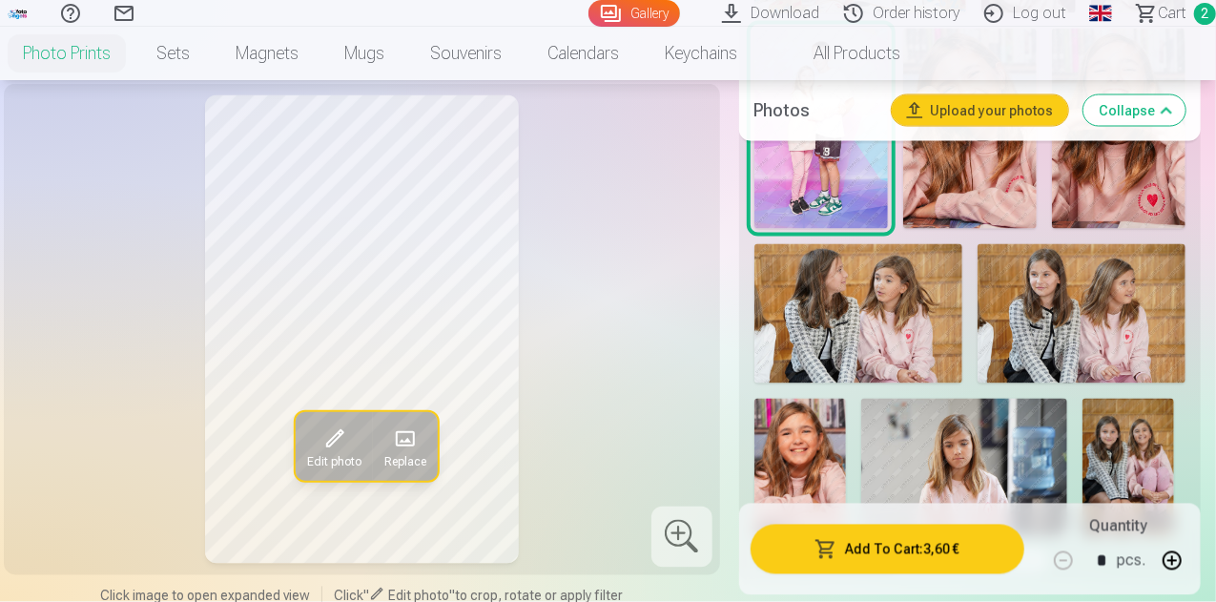
click at [952, 547] on button "Add To Cart : 3,60 €" at bounding box center [888, 549] width 274 height 50
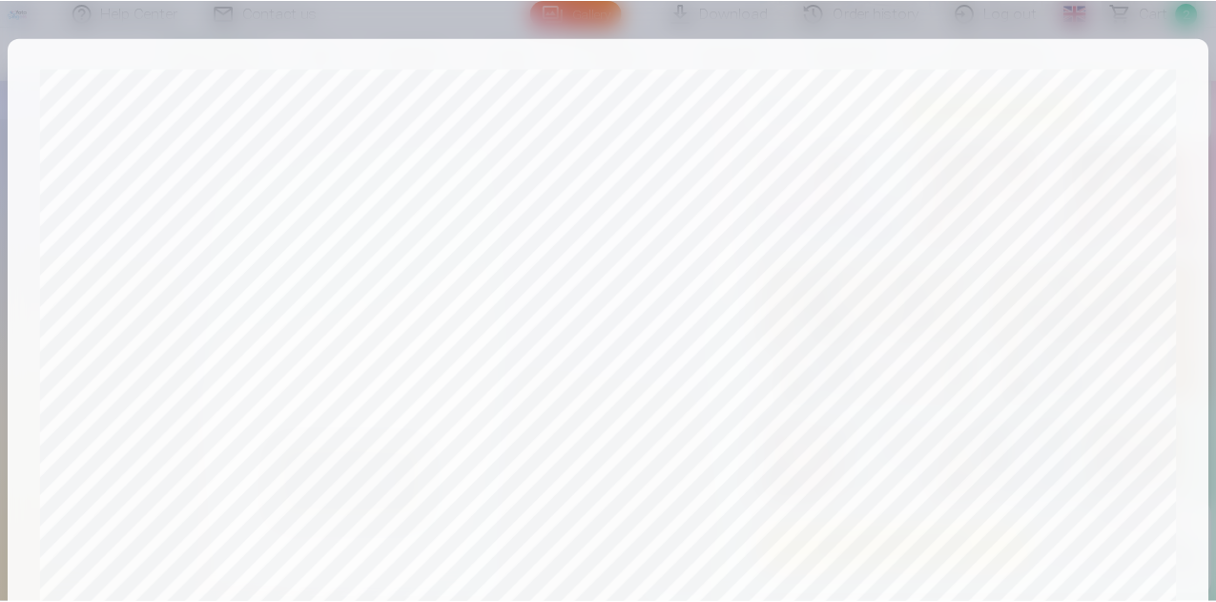
scroll to position [756, 0]
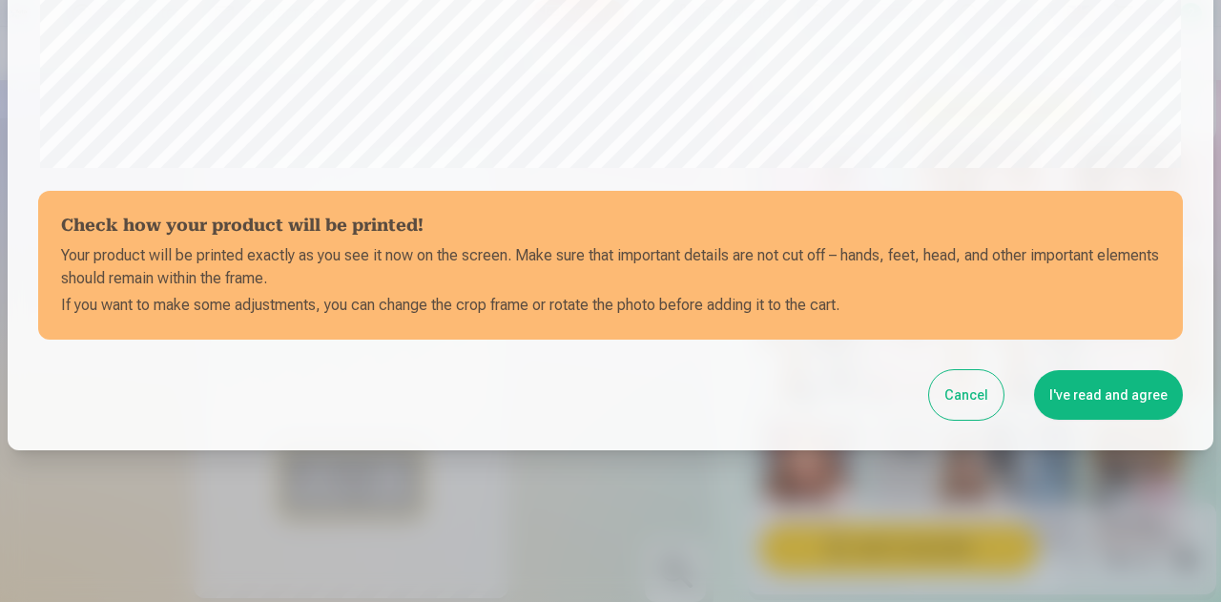
click at [1081, 400] on button "I've read and agree" at bounding box center [1108, 395] width 149 height 50
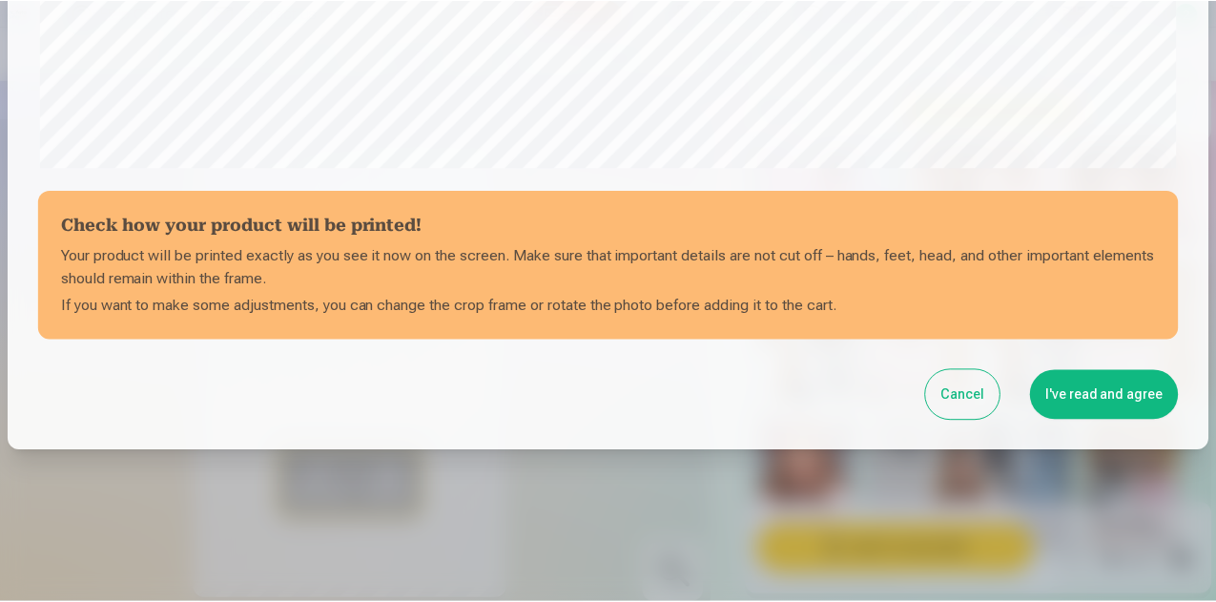
scroll to position [754, 0]
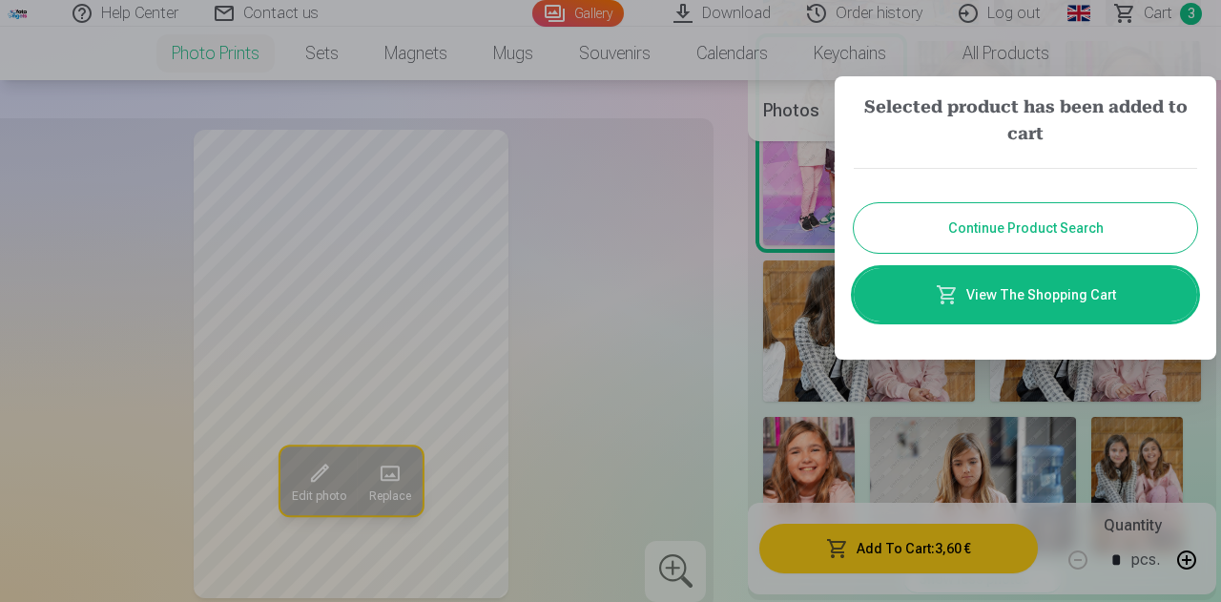
click at [1177, 14] on div at bounding box center [610, 301] width 1221 height 602
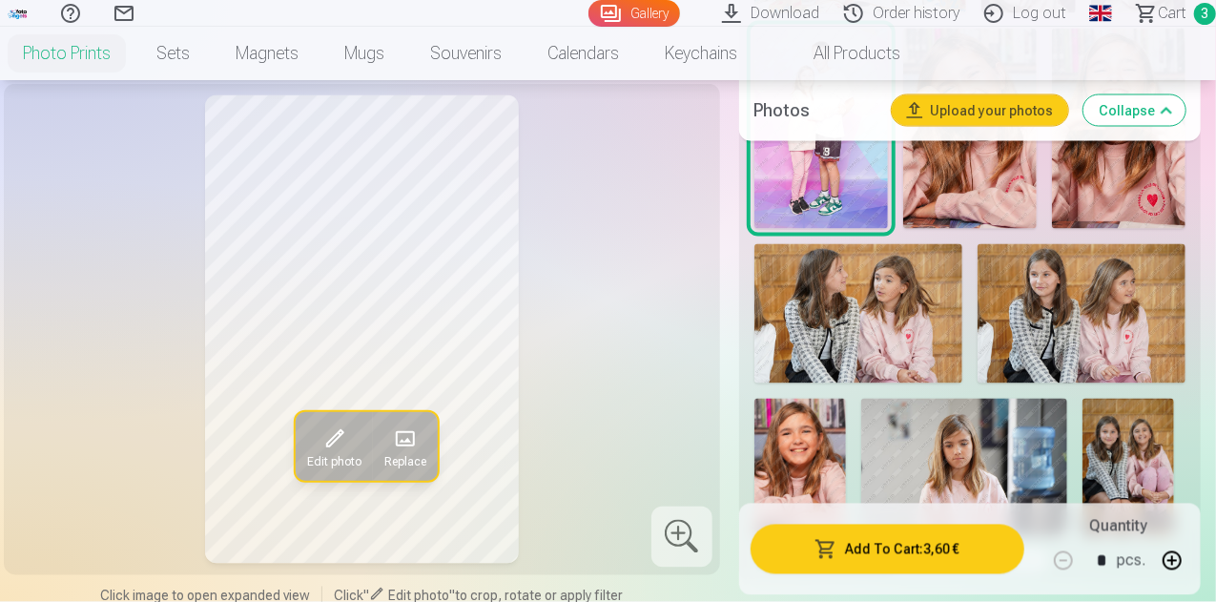
click at [1158, 10] on span "Сart" at bounding box center [1172, 13] width 29 height 23
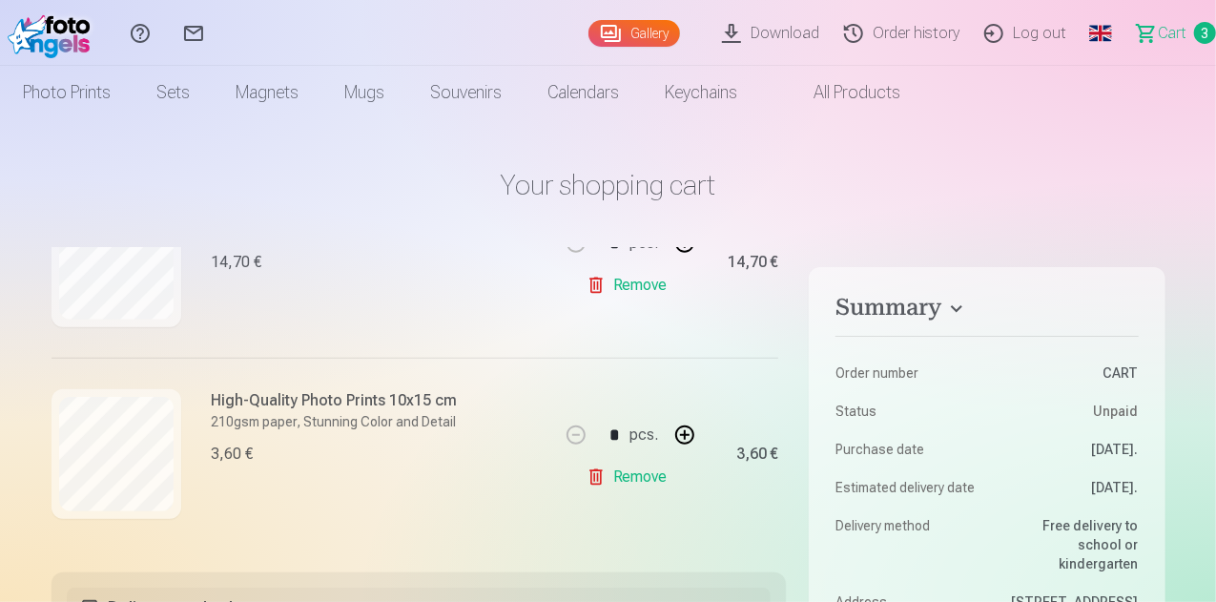
scroll to position [17, 0]
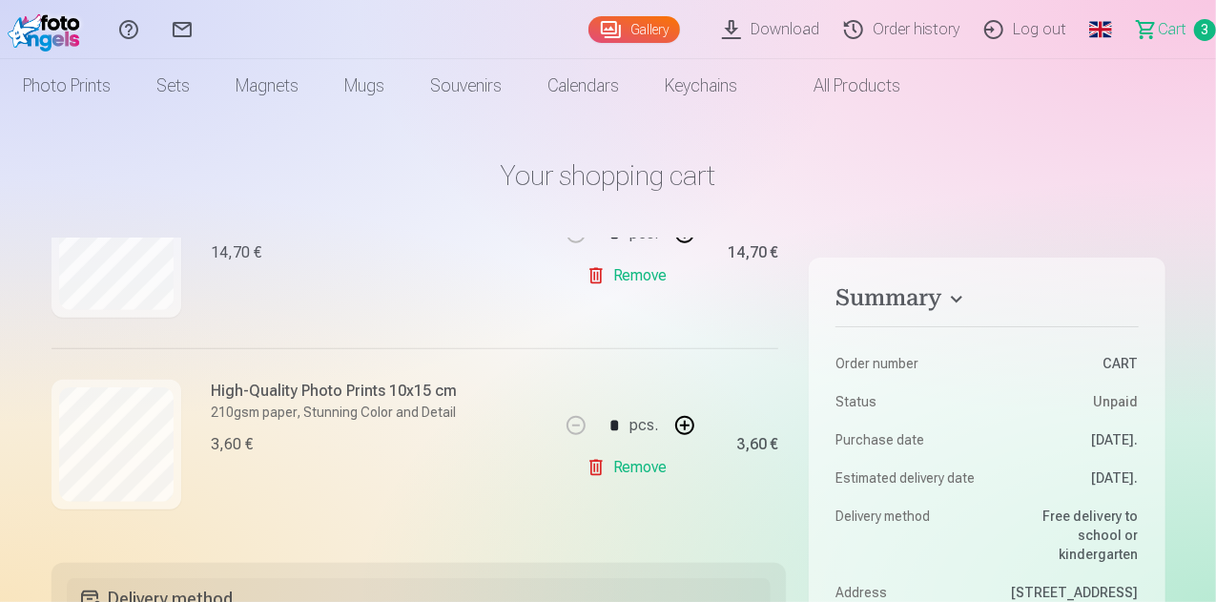
click at [682, 424] on button "button" at bounding box center [685, 426] width 46 height 46
type input "*"
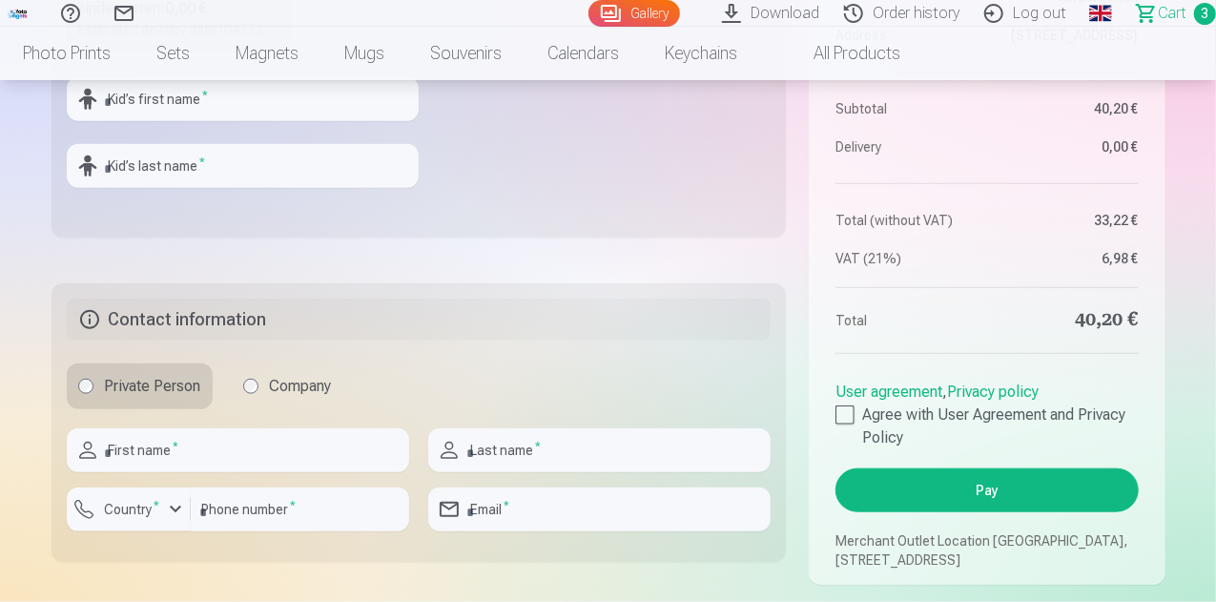
scroll to position [778, 0]
click at [847, 424] on div at bounding box center [845, 413] width 19 height 19
click at [263, 471] on input "text" at bounding box center [238, 449] width 342 height 44
type input "*********"
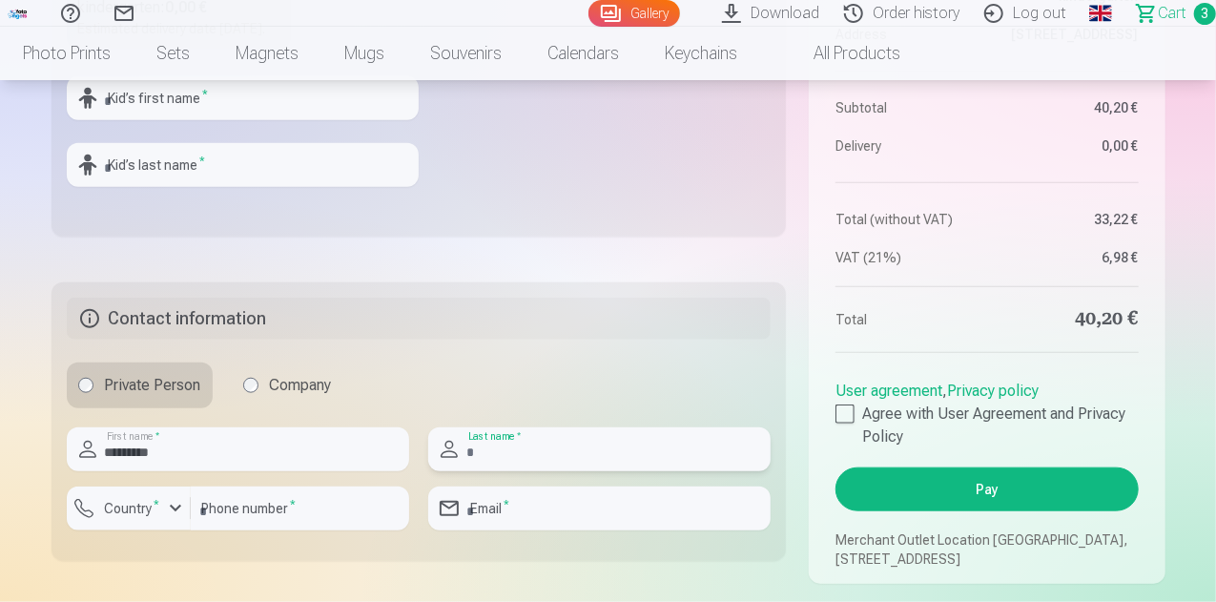
click at [506, 466] on input "text" at bounding box center [599, 449] width 342 height 44
type input "**********"
click at [275, 530] on input "number" at bounding box center [300, 508] width 218 height 44
click at [177, 520] on div "button" at bounding box center [175, 508] width 23 height 23
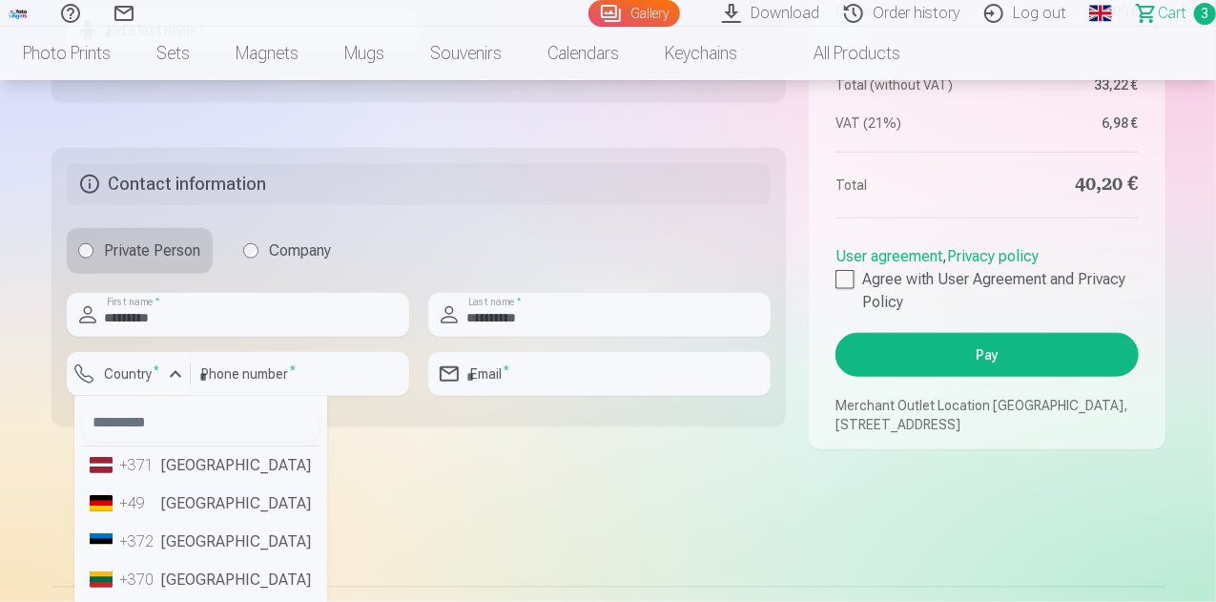
scroll to position [938, 0]
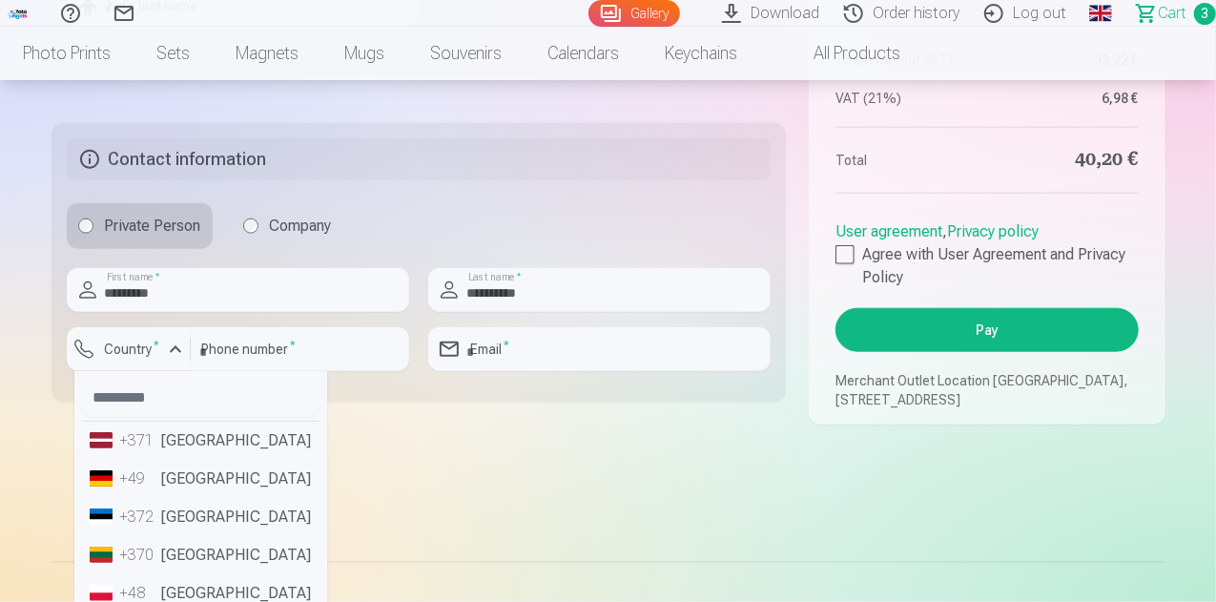
click at [193, 460] on li "+371 [GEOGRAPHIC_DATA]" at bounding box center [201, 441] width 238 height 38
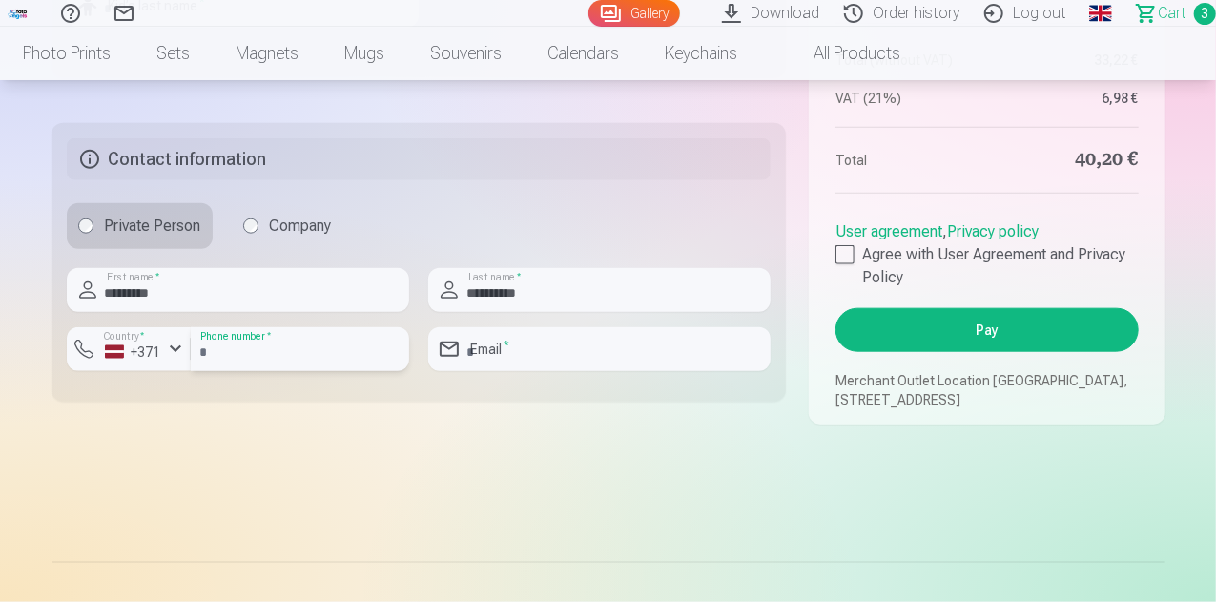
click at [254, 371] on input "number" at bounding box center [300, 349] width 218 height 44
type input "********"
click at [515, 363] on input "email" at bounding box center [599, 349] width 342 height 44
type input "**********"
click at [1004, 352] on button "Pay" at bounding box center [987, 330] width 302 height 44
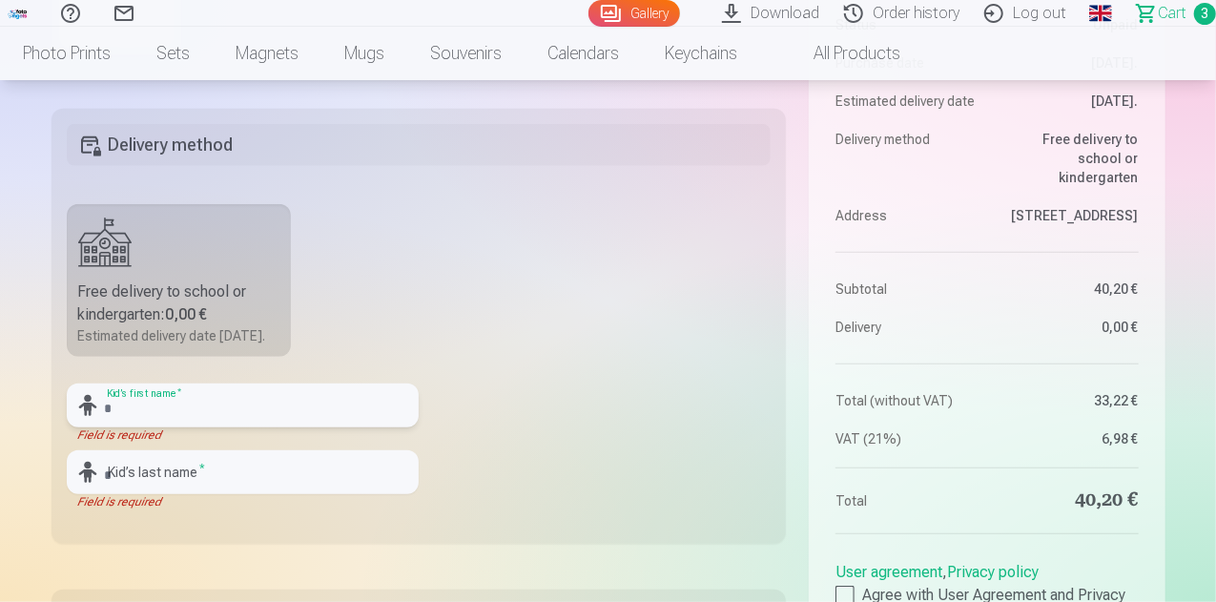
scroll to position [458, 0]
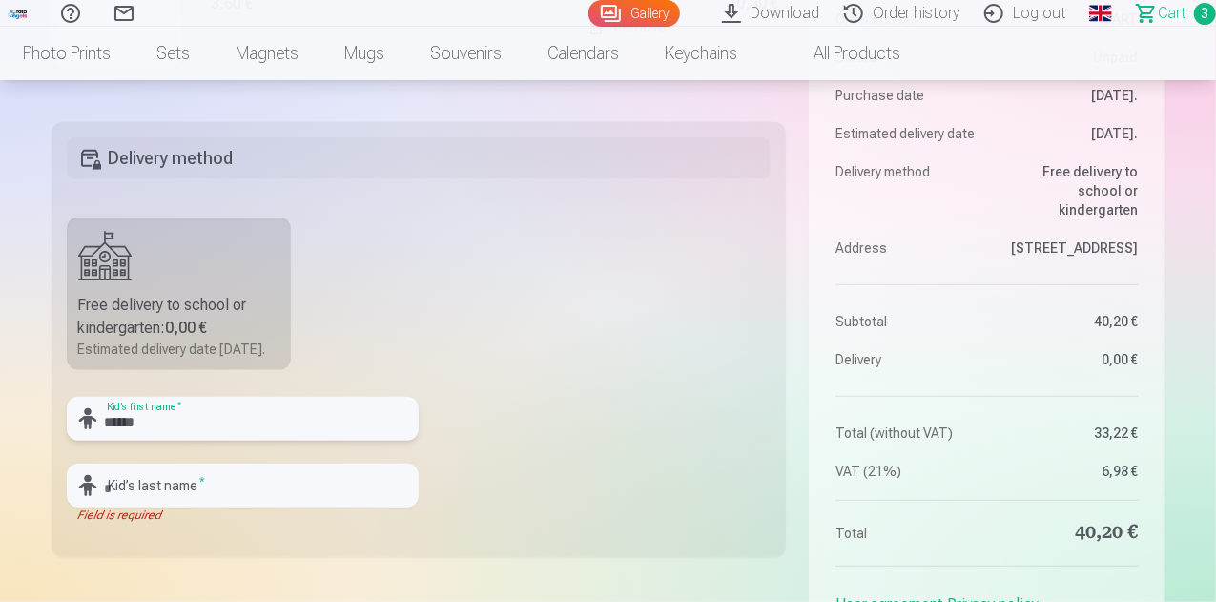
type input "******"
click at [300, 499] on input "text" at bounding box center [243, 486] width 352 height 44
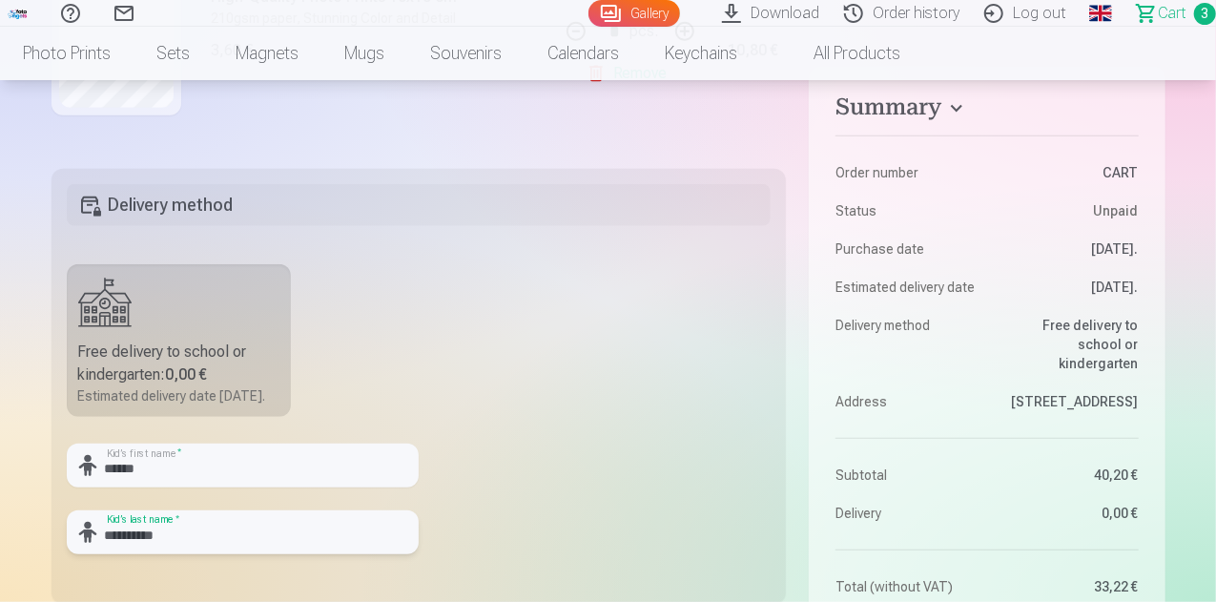
scroll to position [405, 0]
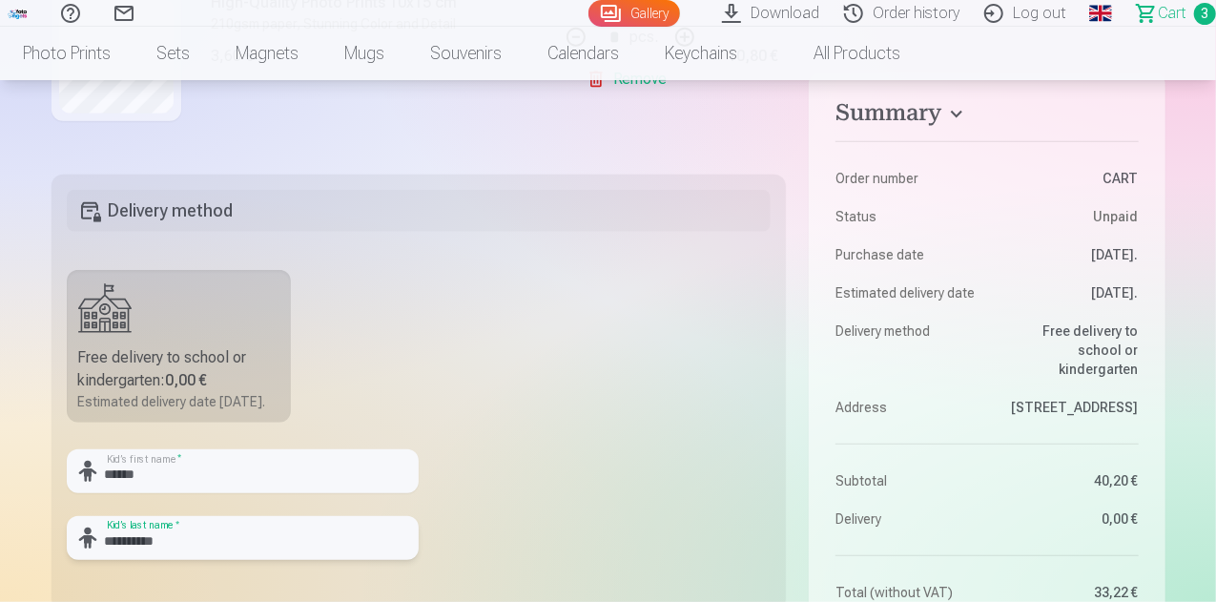
type input "**********"
click at [161, 364] on div "Free delivery to school or kindergarten : 0,00 €" at bounding box center [179, 369] width 202 height 46
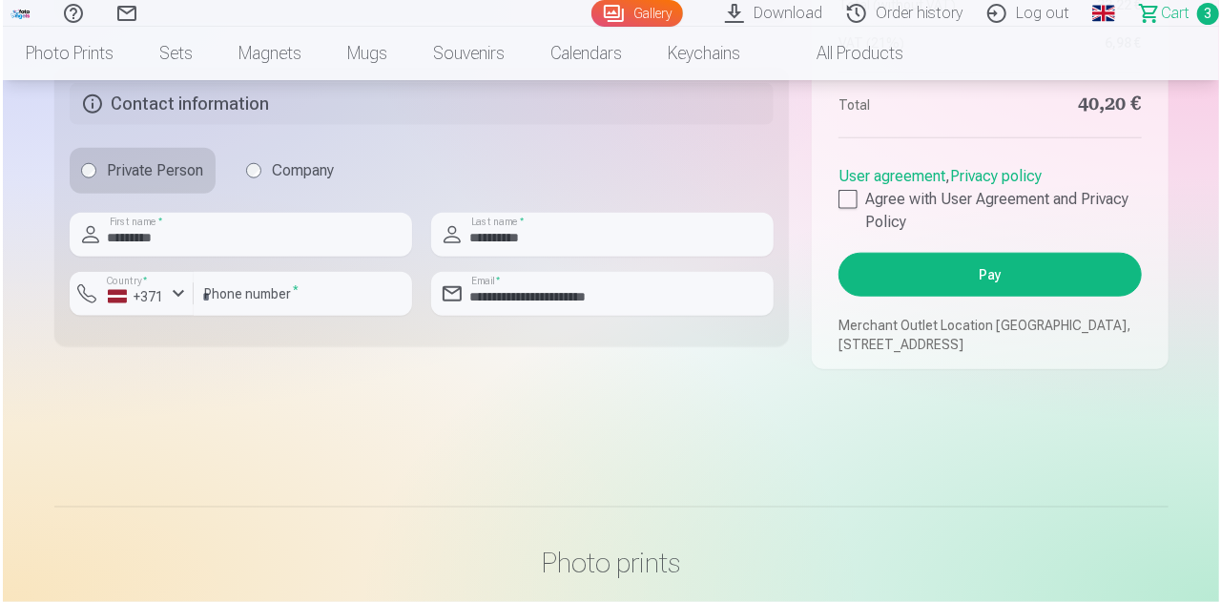
scroll to position [985, 0]
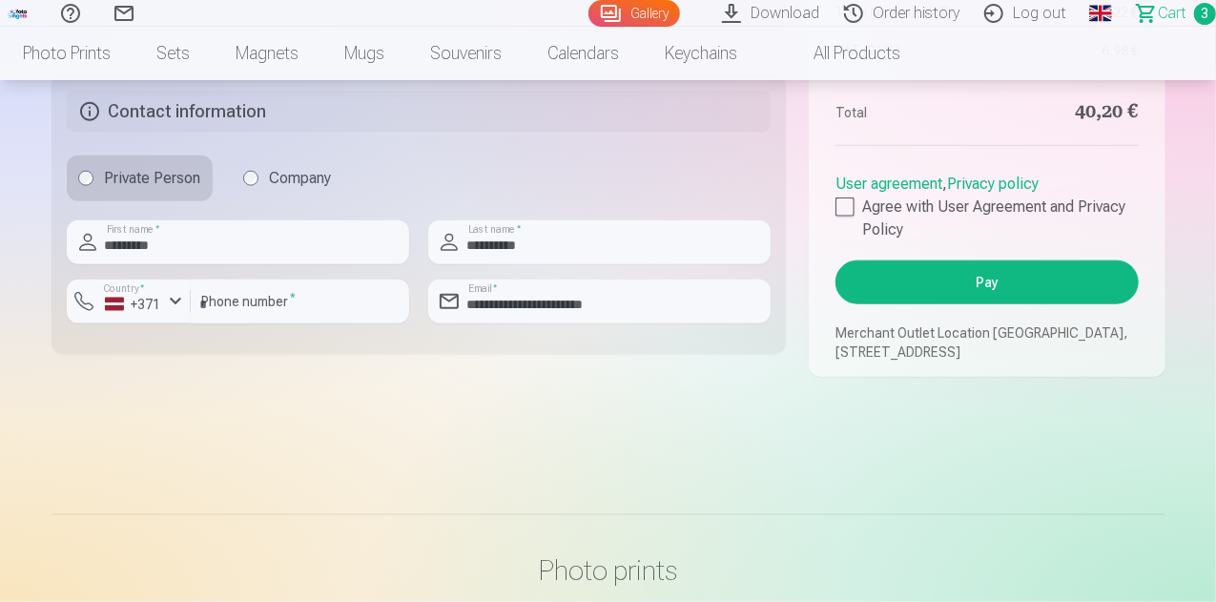
click at [927, 304] on button "Pay" at bounding box center [987, 282] width 302 height 44
